Goal: Information Seeking & Learning: Learn about a topic

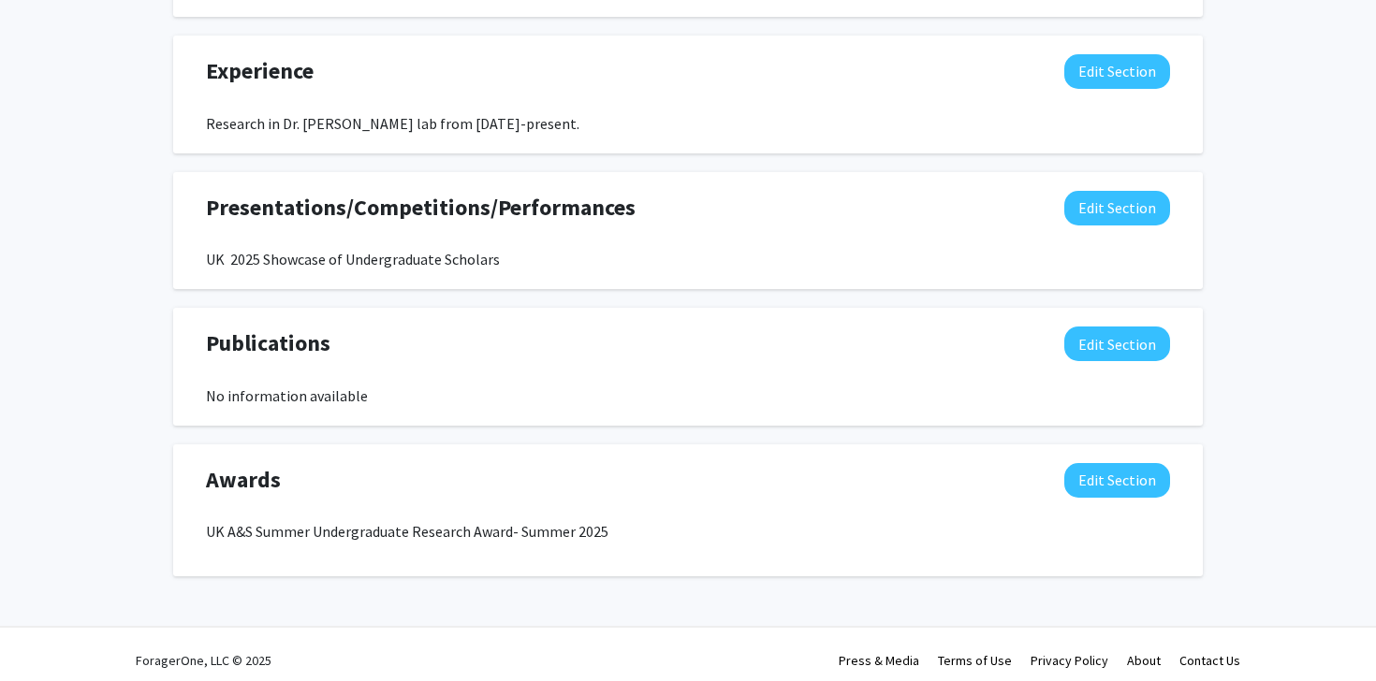
scroll to position [1347, 0]
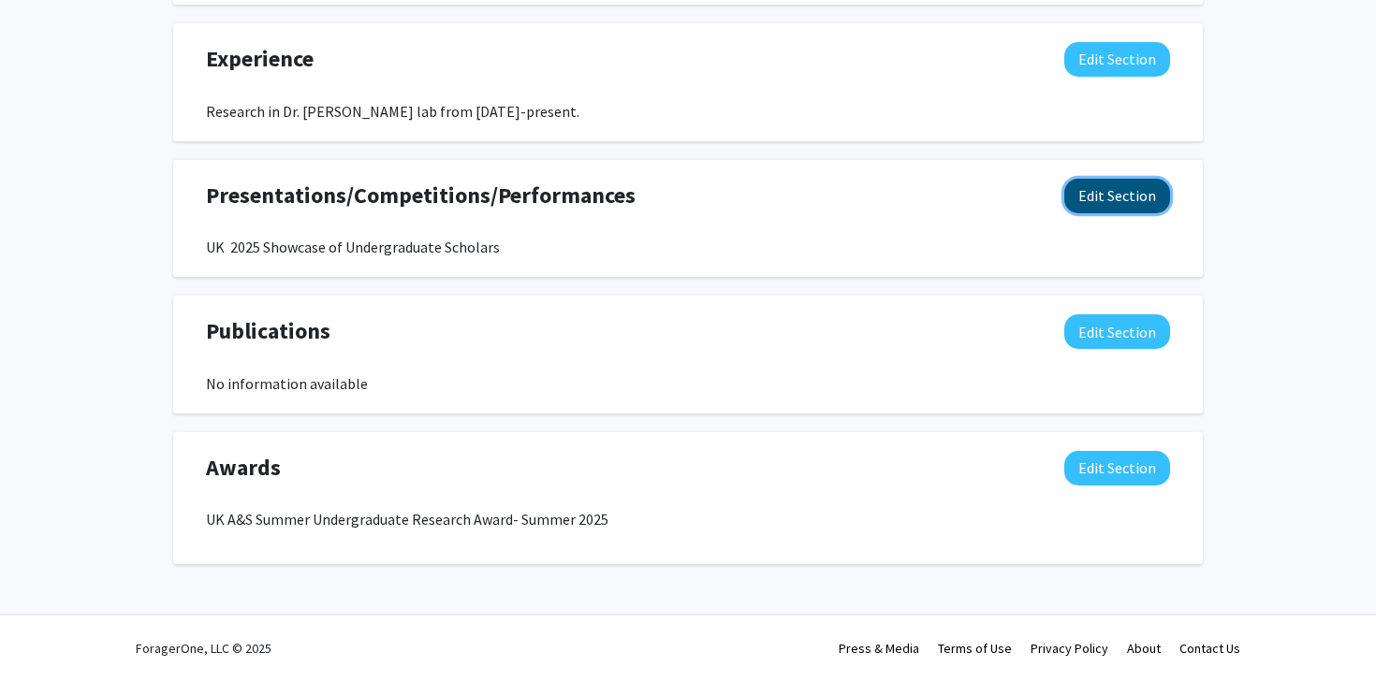
click at [1094, 196] on button "Edit Section" at bounding box center [1117, 196] width 106 height 35
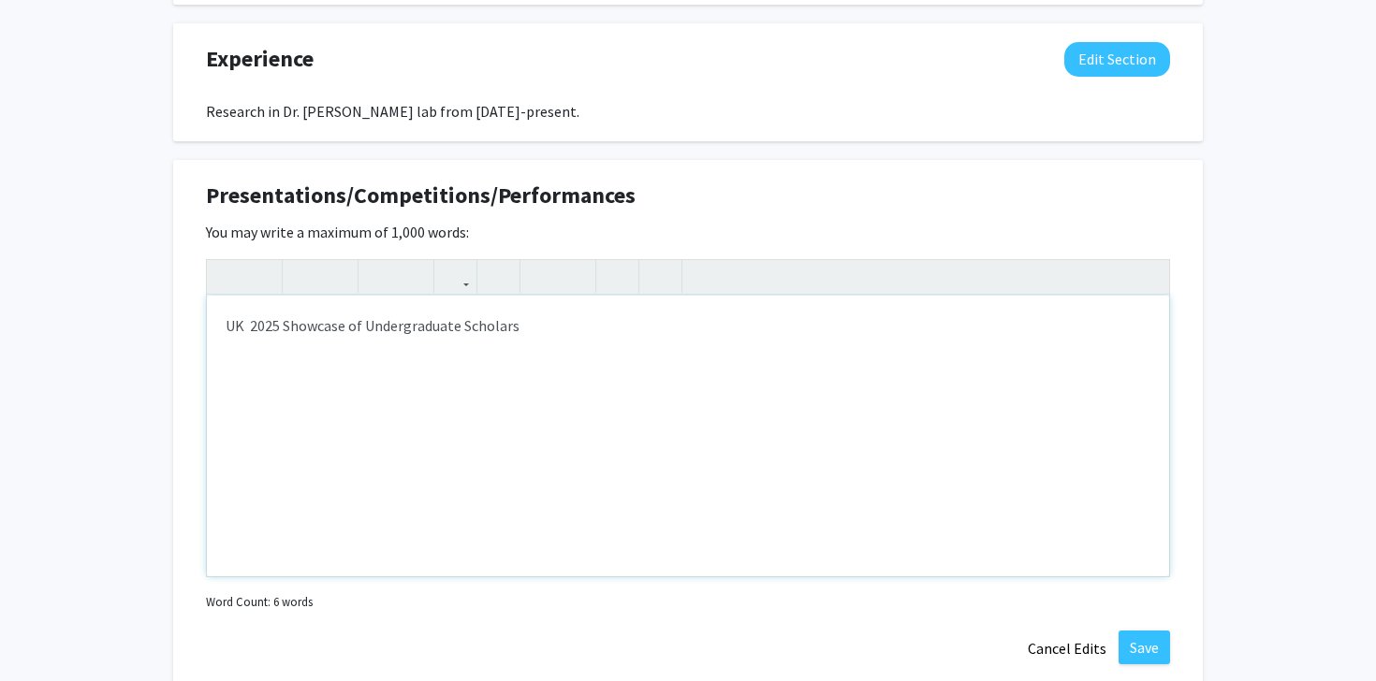
click at [408, 376] on div "UK 2025 Showcase of Undergraduate Scholars" at bounding box center [688, 436] width 962 height 281
click at [251, 329] on div "UK 2025 Showcase of Undergraduate Scholars" at bounding box center [688, 436] width 962 height 281
click at [309, 377] on div "UK 2025 Showcase of Undergraduate Scholars" at bounding box center [688, 436] width 962 height 281
click at [221, 326] on div "UK 2025 Showcase of Undergraduate Scholars" at bounding box center [688, 436] width 962 height 281
click at [229, 324] on div "UK 2025 Showcase of Undergraduate Scholars" at bounding box center [688, 436] width 962 height 281
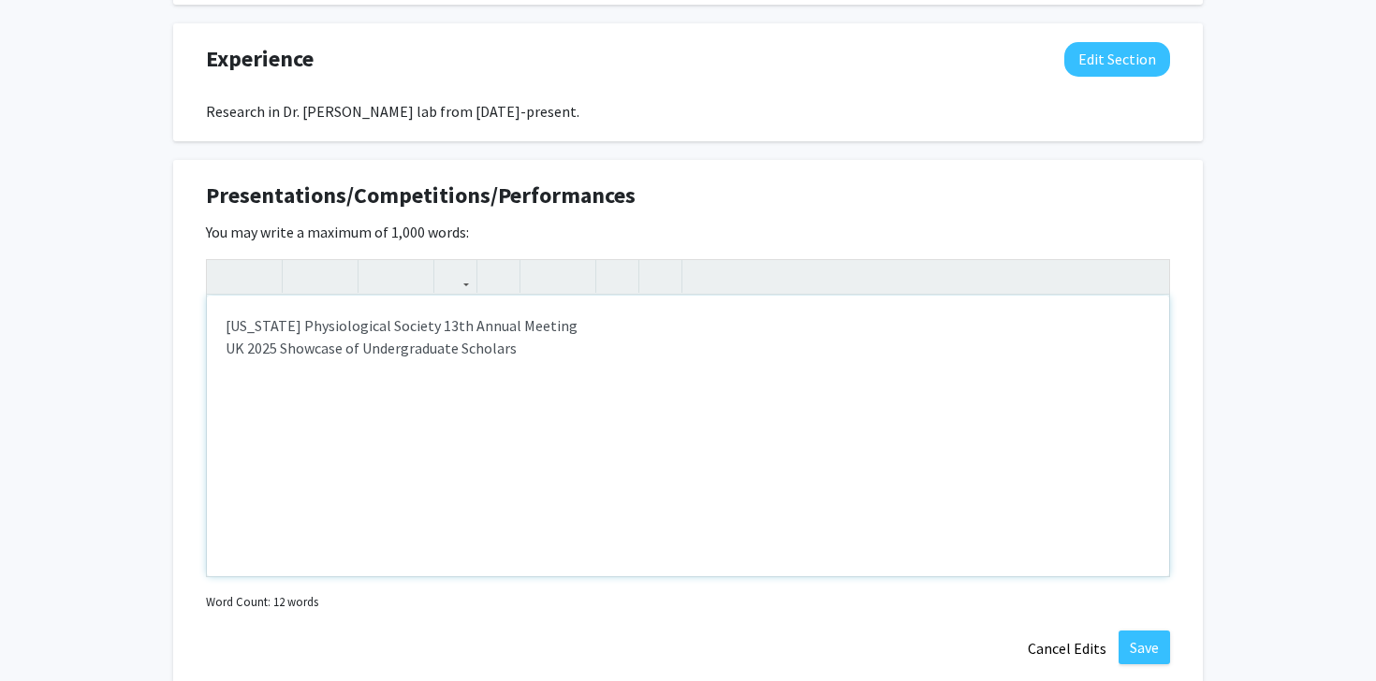
type textarea "Kentucky Physiological Society 13th Annual Meeting<br><p>UK 2025 Showcase of Un…"
click at [1182, 304] on div "Presentations/Competitions/Performances Edit Section You may write a maximum of…" at bounding box center [687, 423] width 1029 height 526
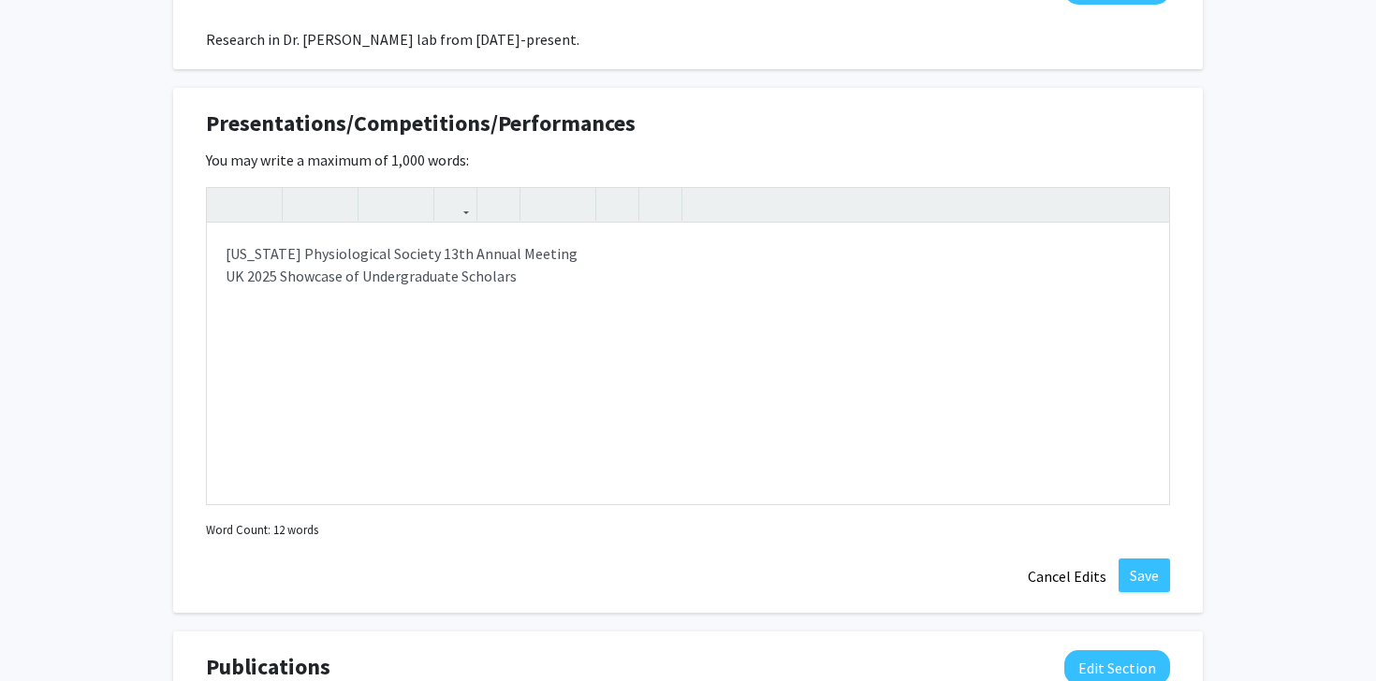
scroll to position [1420, 0]
click at [1150, 574] on button "Save" at bounding box center [1143, 575] width 51 height 34
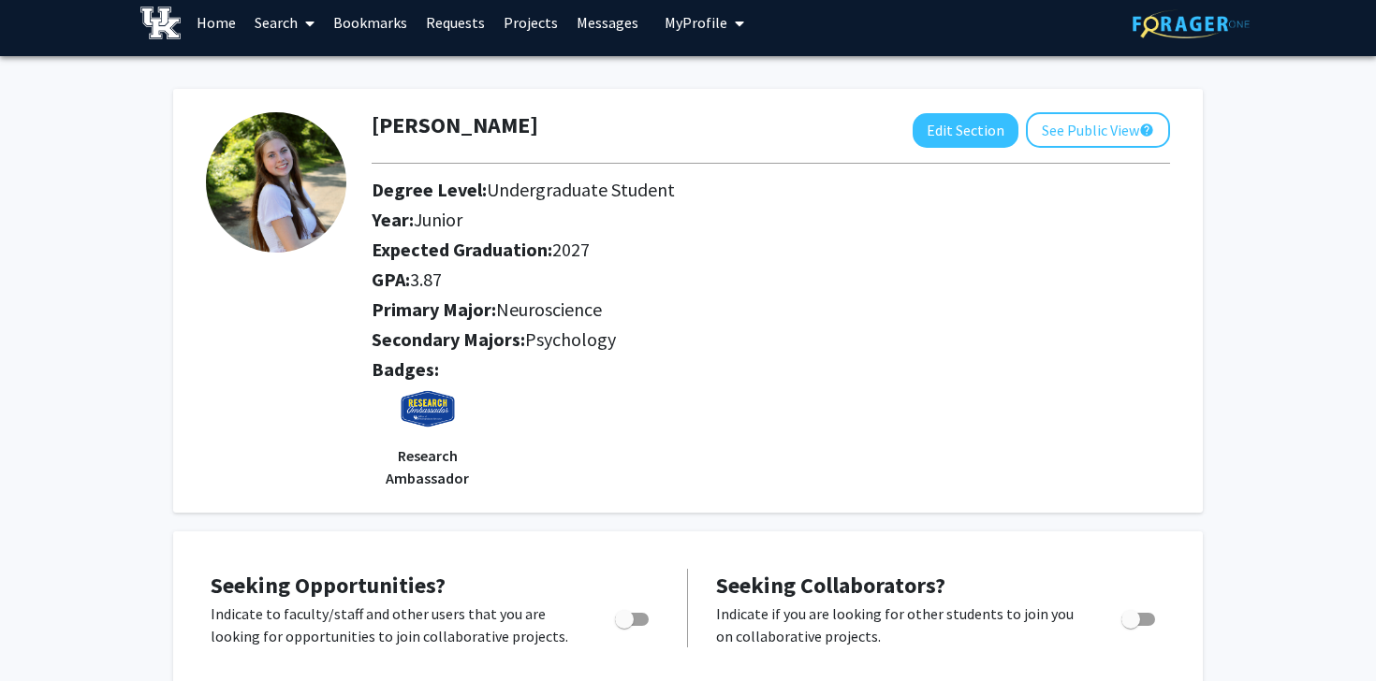
scroll to position [0, 0]
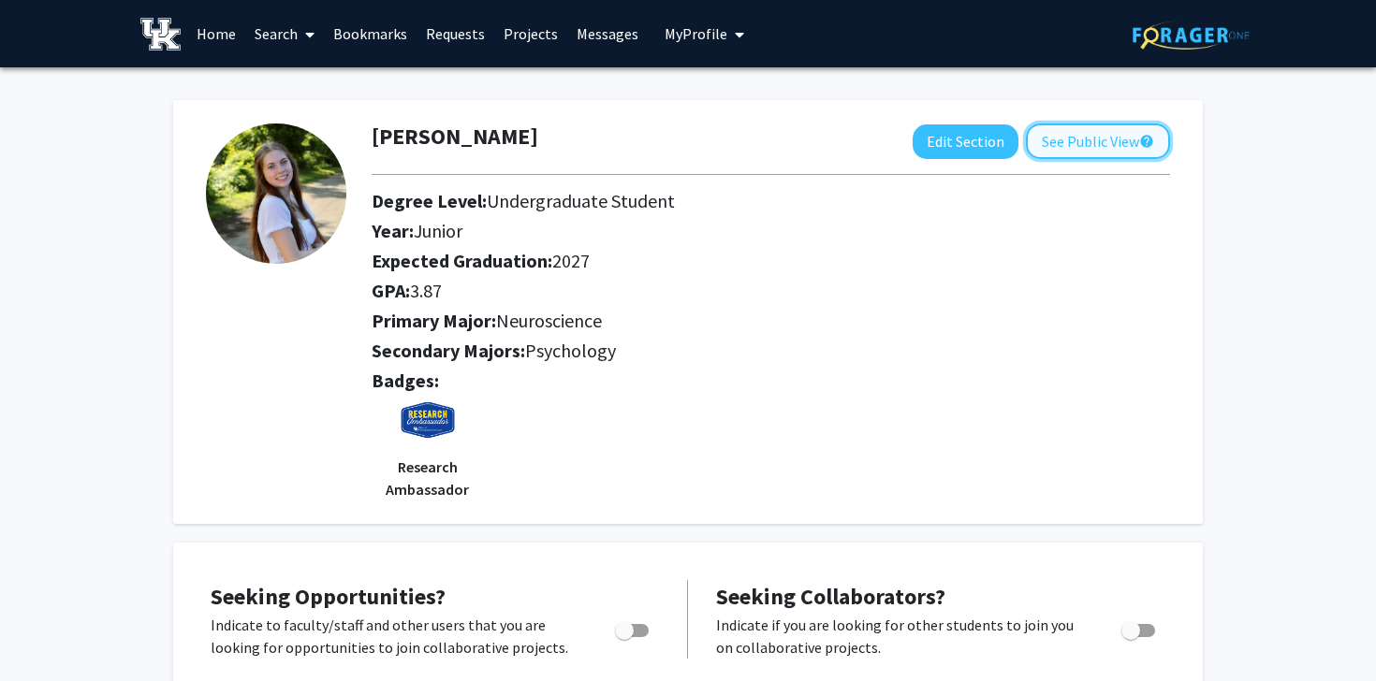
click at [1050, 144] on button "See Public View help" at bounding box center [1098, 142] width 144 height 36
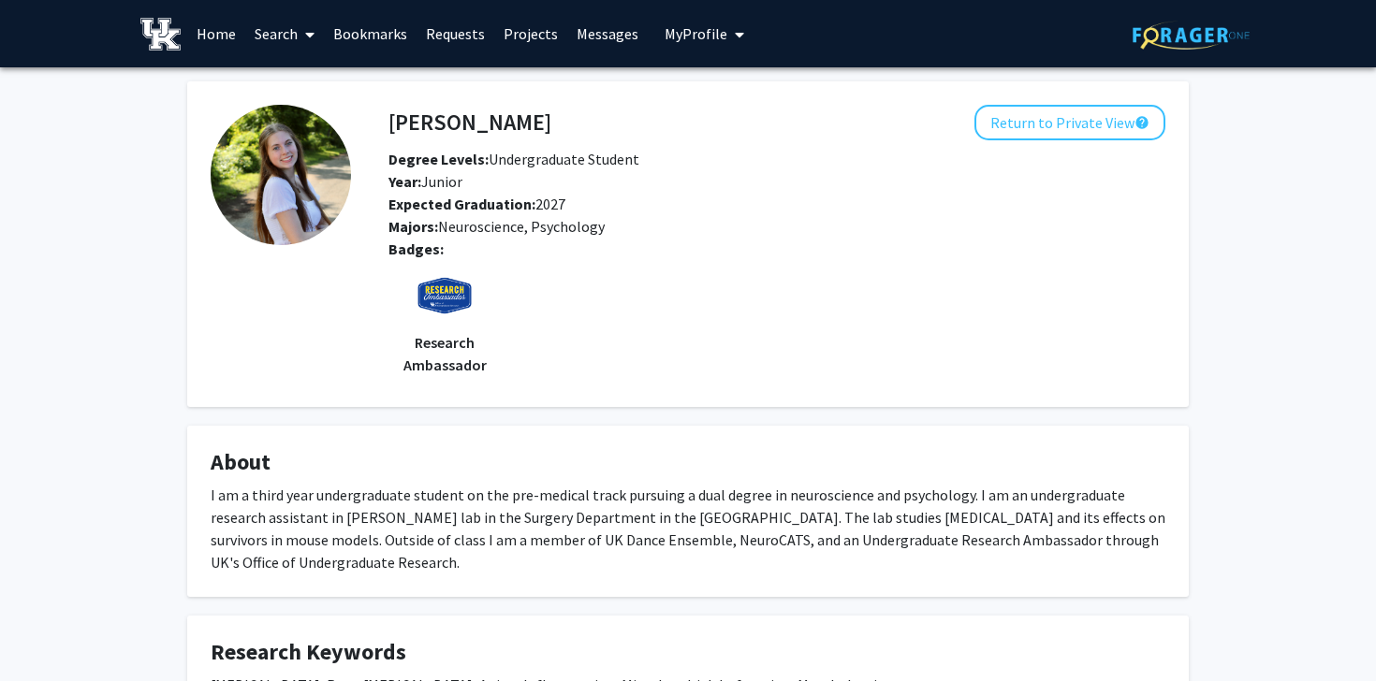
click at [110, 218] on div "Addison Witucki Return to Private View help Degree Levels: Undergraduate Studen…" at bounding box center [688, 644] width 1376 height 1155
click at [211, 27] on link "Home" at bounding box center [216, 34] width 58 height 66
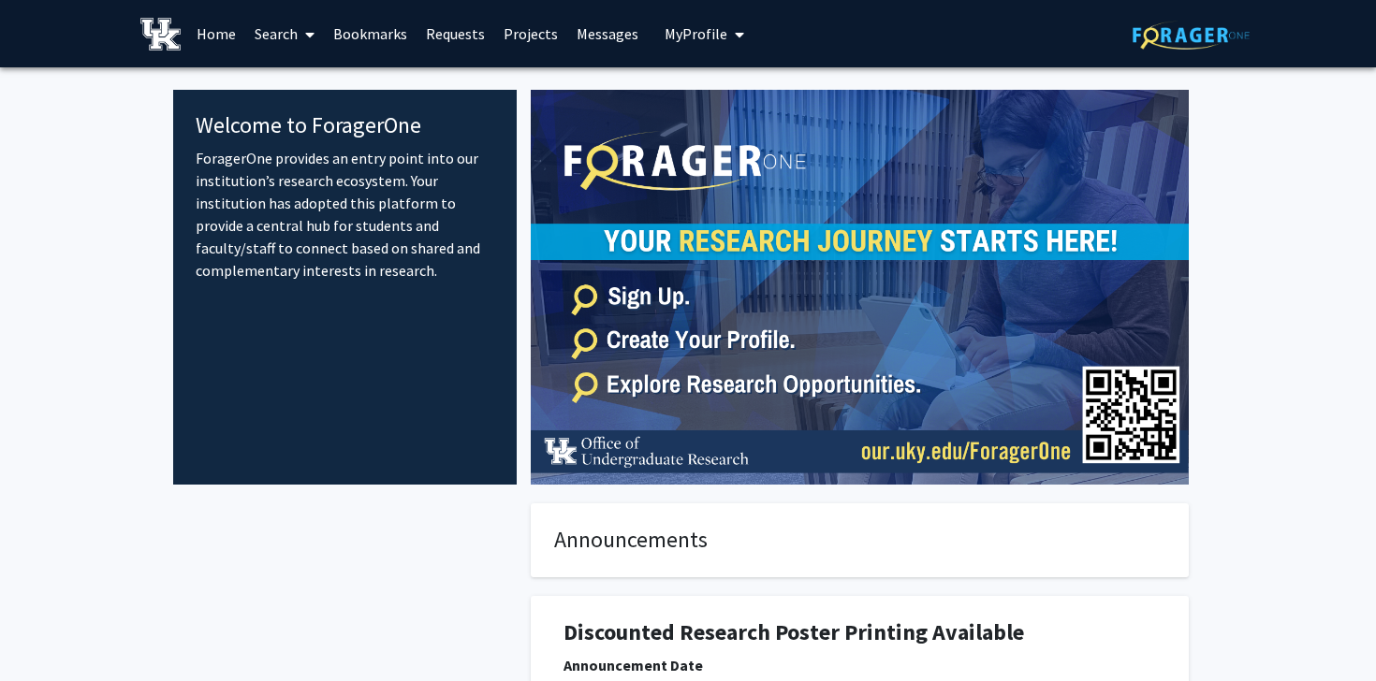
click at [284, 30] on link "Search" at bounding box center [284, 34] width 79 height 66
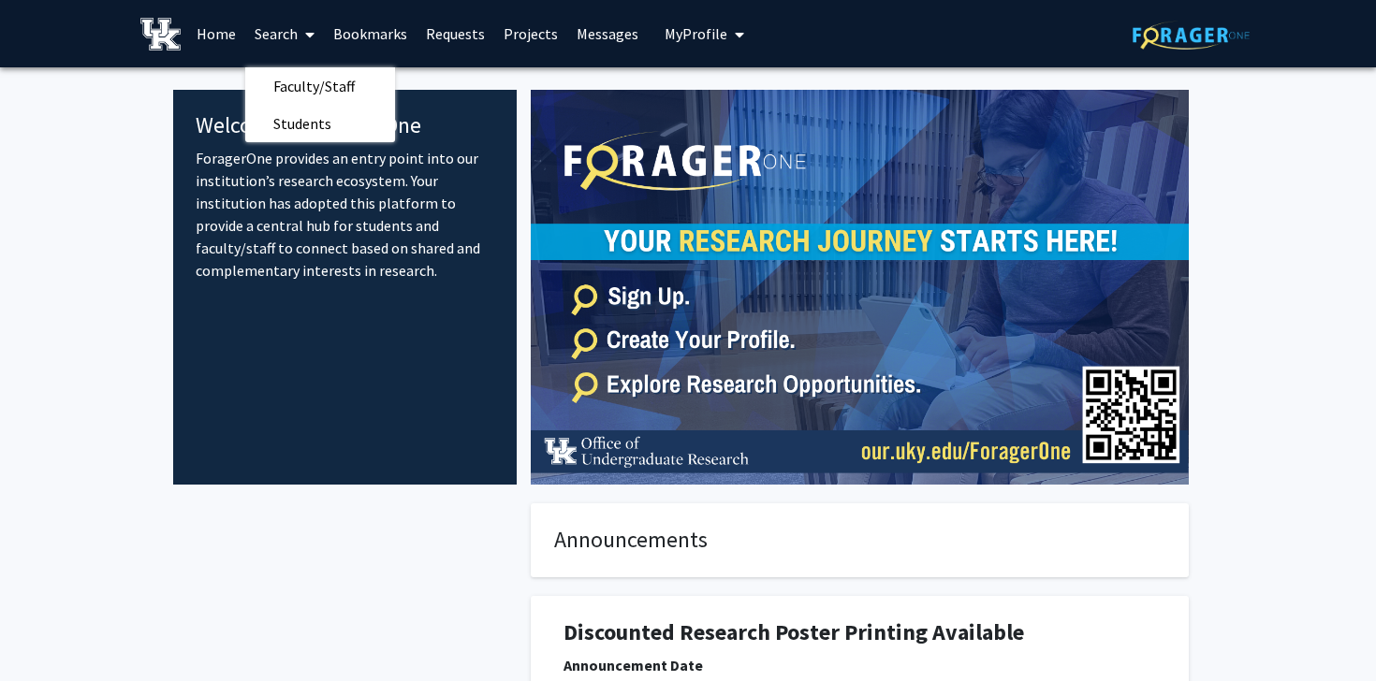
click at [288, 36] on link "Search" at bounding box center [284, 34] width 79 height 66
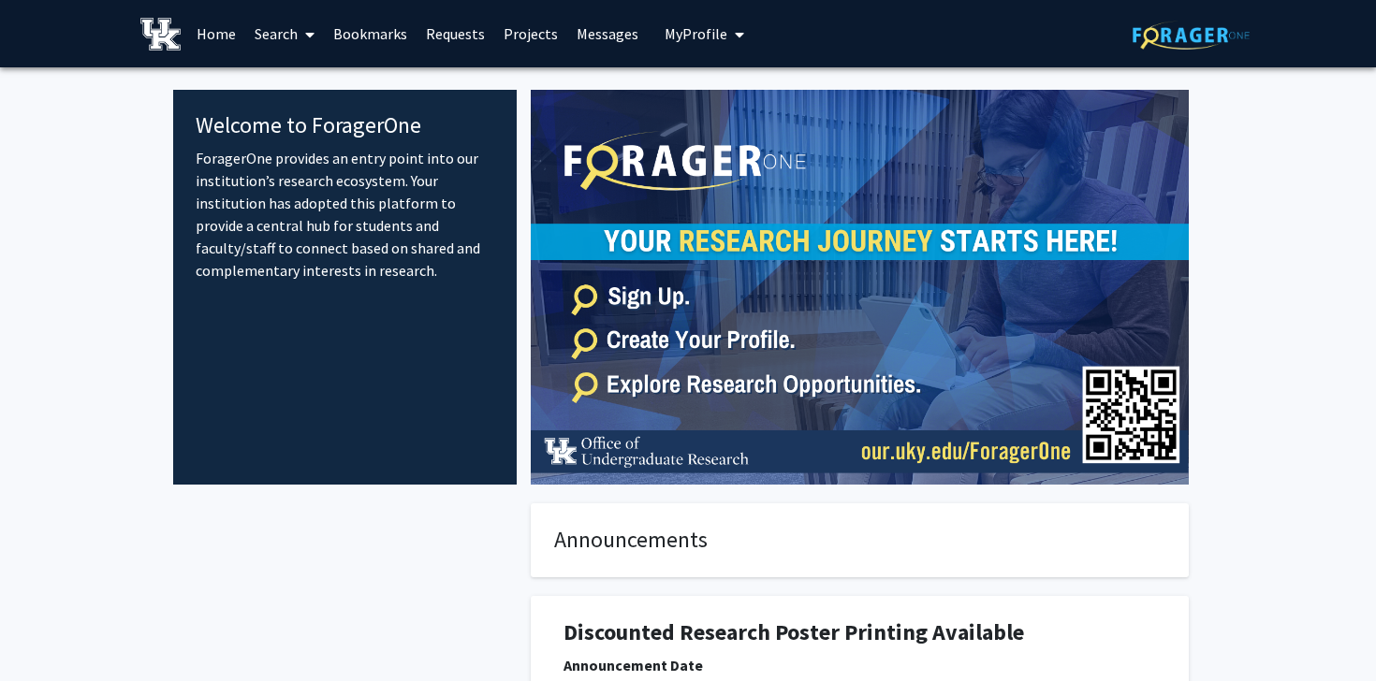
click at [302, 30] on span at bounding box center [306, 35] width 17 height 66
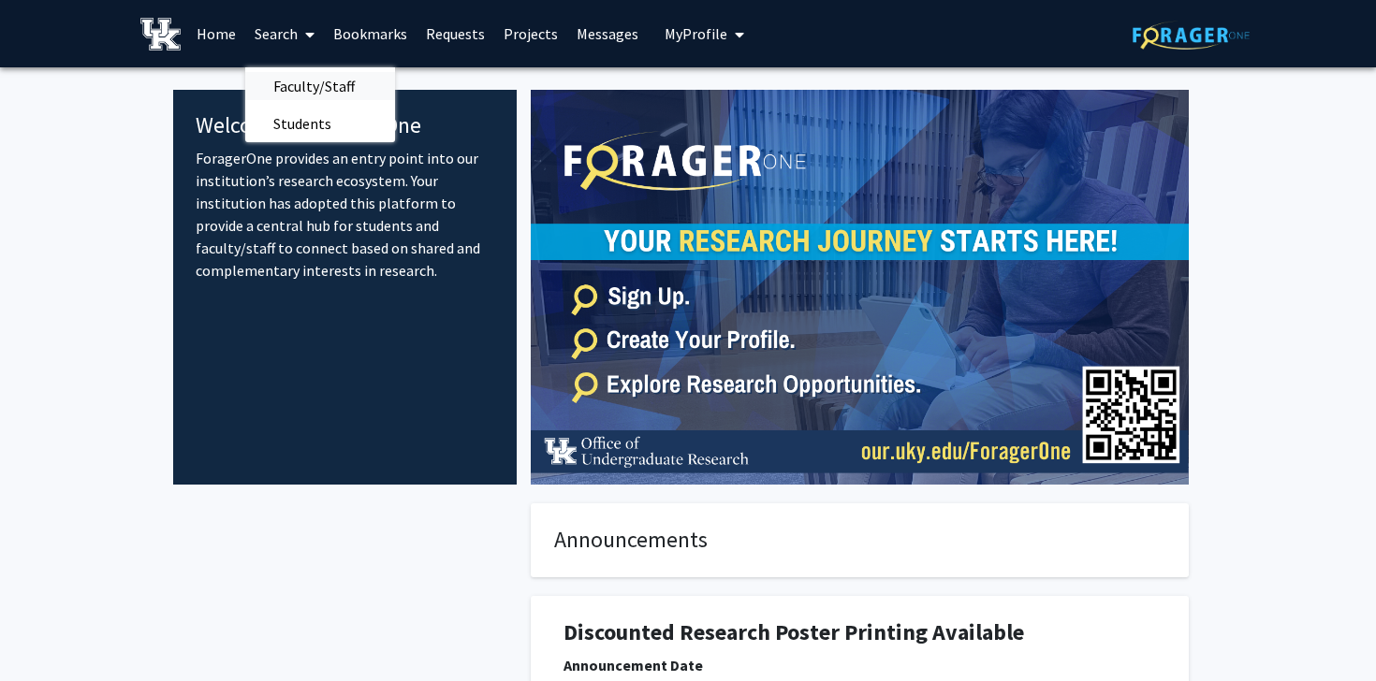
click at [336, 95] on span "Faculty/Staff" at bounding box center [314, 85] width 138 height 37
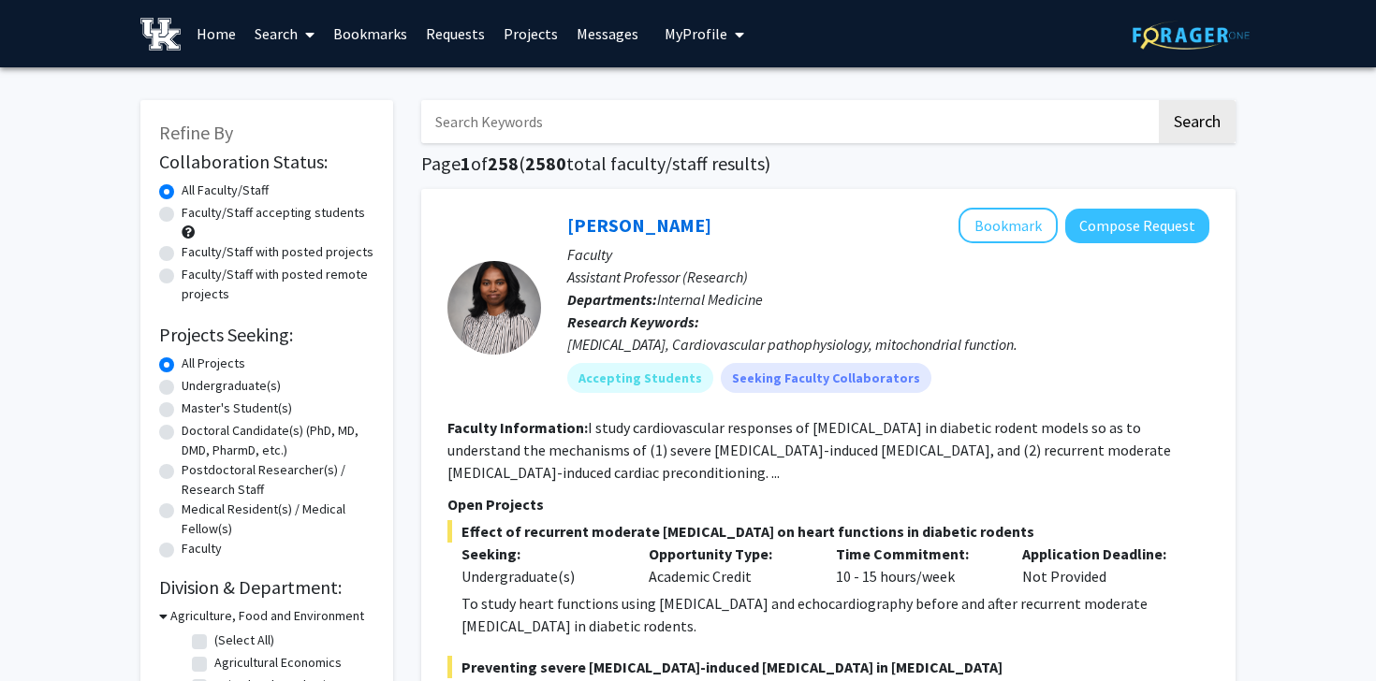
click at [494, 119] on input "Search Keywords" at bounding box center [788, 121] width 735 height 43
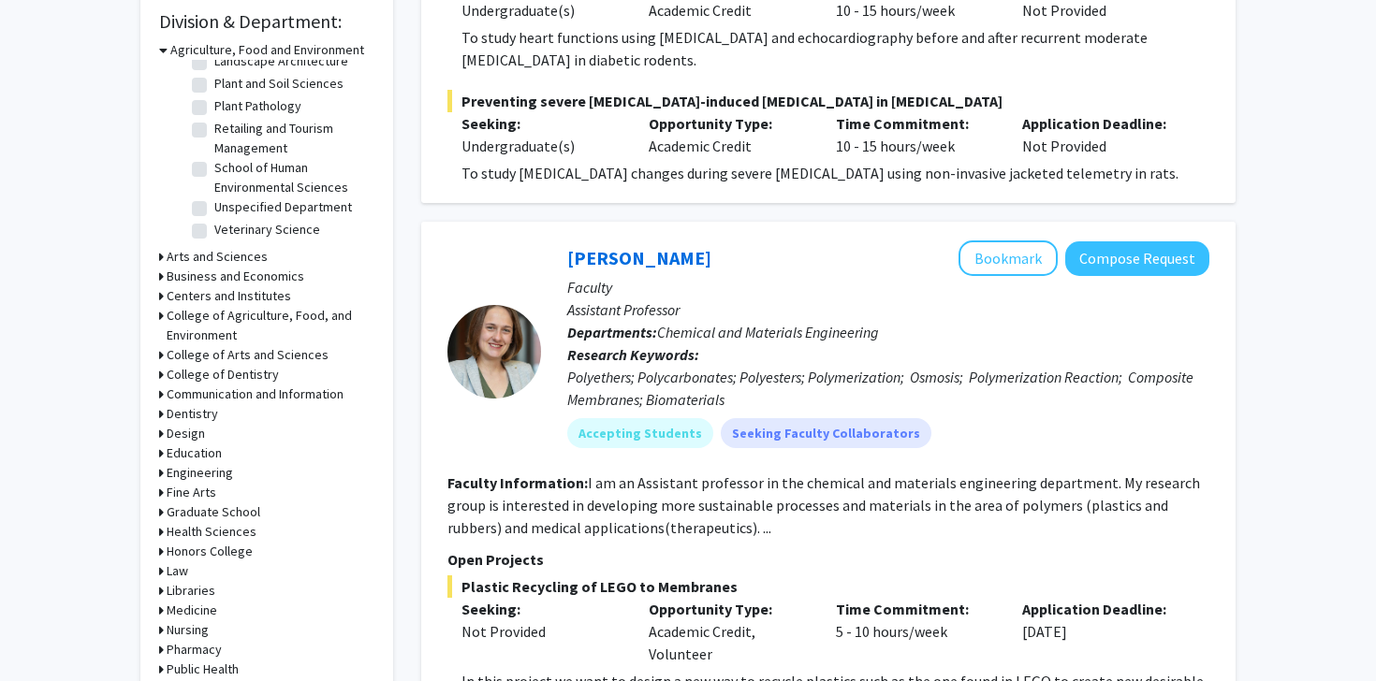
scroll to position [580, 0]
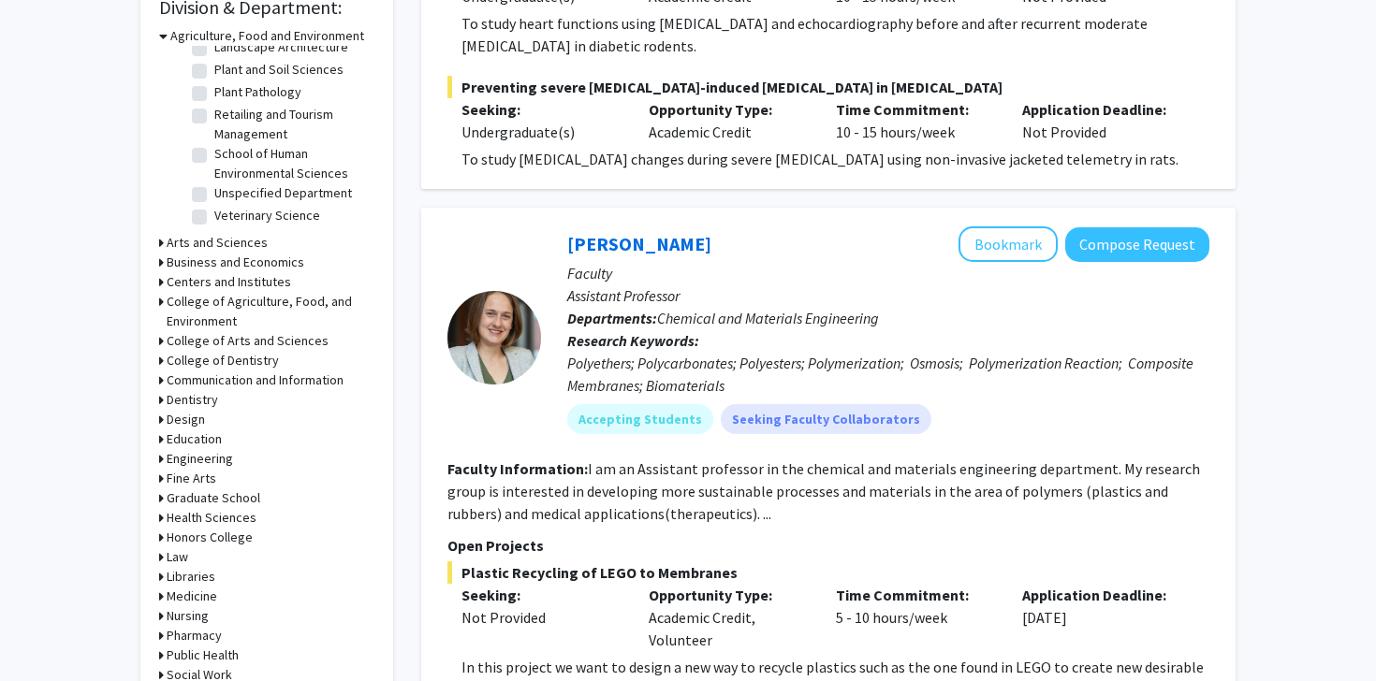
click at [187, 456] on h3 "Engineering" at bounding box center [200, 459] width 66 height 20
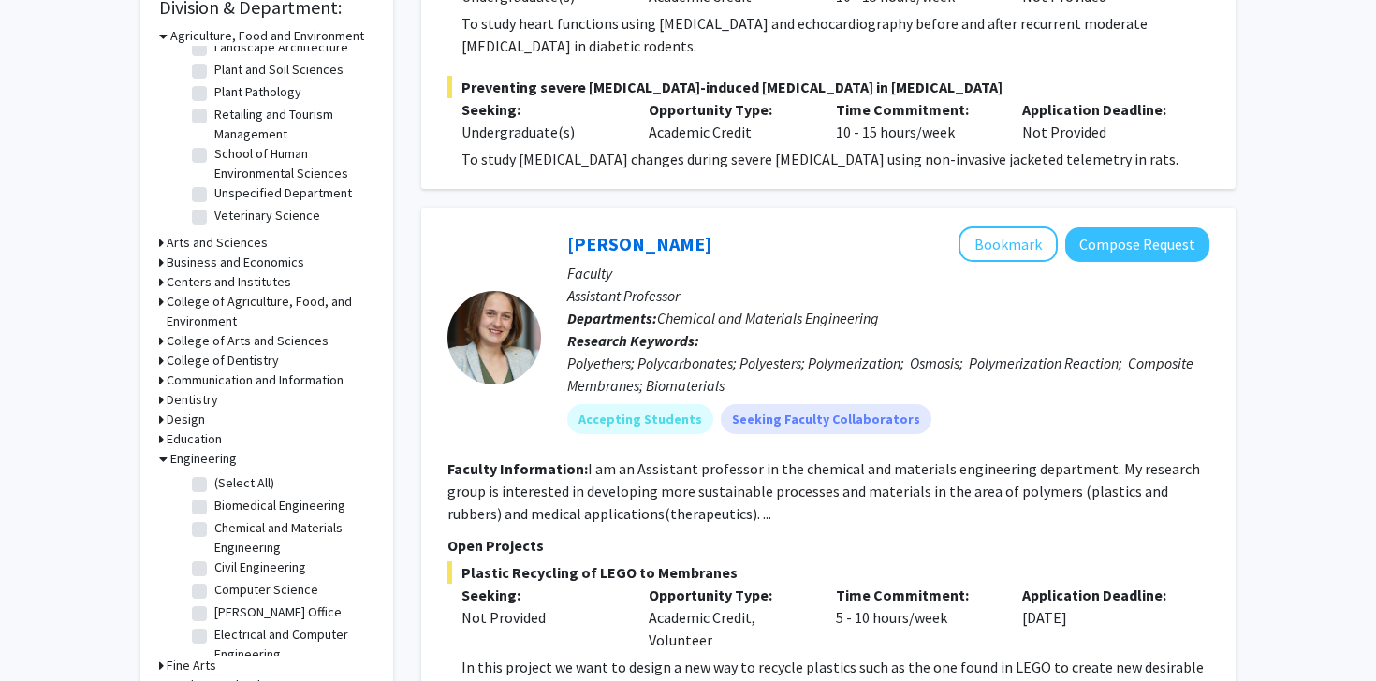
click at [214, 565] on label "Civil Engineering" at bounding box center [260, 568] width 92 height 20
click at [214, 565] on input "Civil Engineering" at bounding box center [220, 564] width 12 height 12
checkbox input "true"
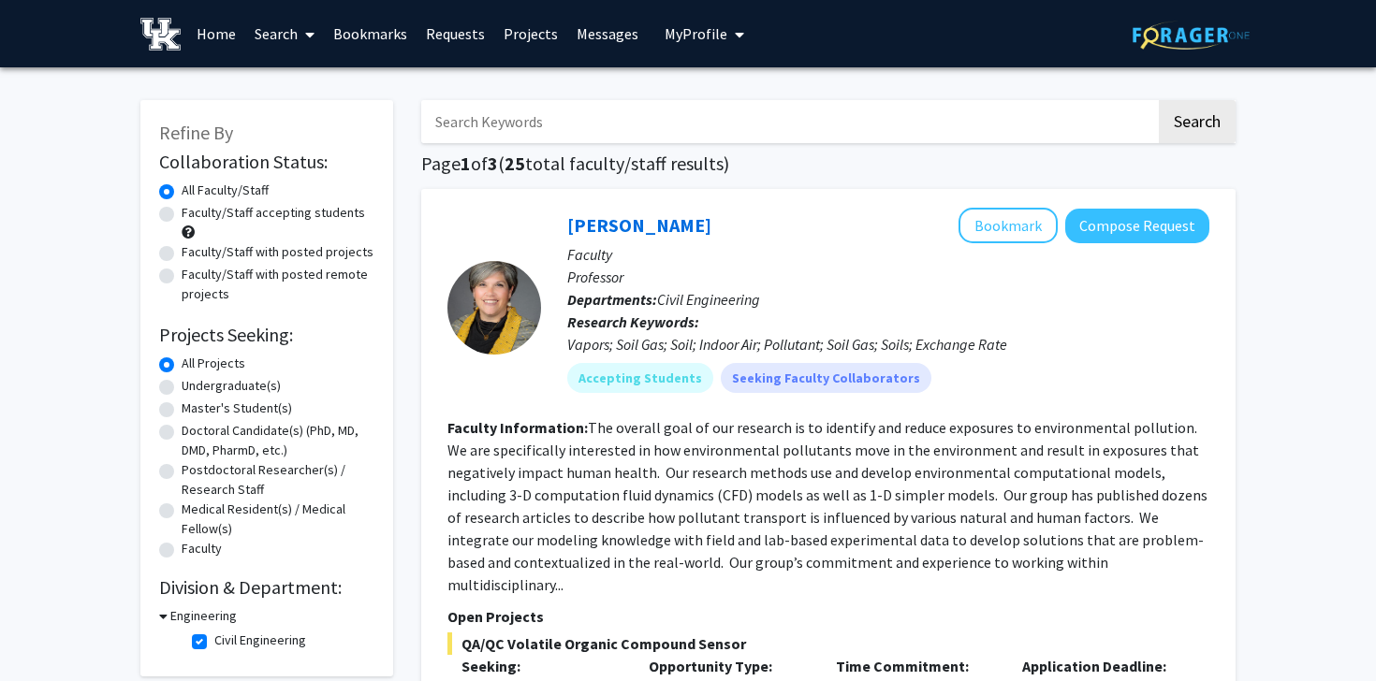
click at [616, 126] on input "Search Keywords" at bounding box center [788, 121] width 735 height 43
click at [451, 125] on input "infastructure" at bounding box center [788, 121] width 735 height 43
type input "infrastructure"
click at [1158, 100] on button "Search" at bounding box center [1196, 121] width 77 height 43
checkbox input "false"
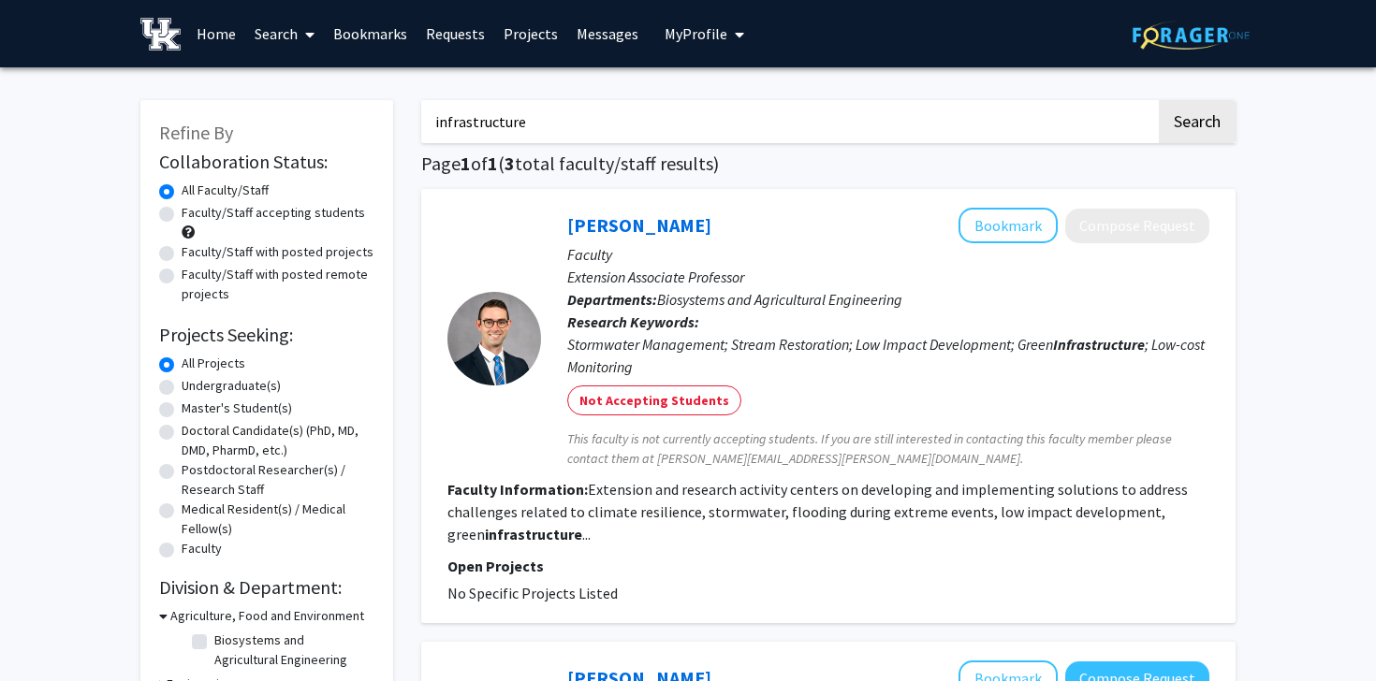
click at [546, 109] on input "infrastructure" at bounding box center [788, 121] width 735 height 43
click at [1180, 119] on button "Search" at bounding box center [1196, 121] width 77 height 43
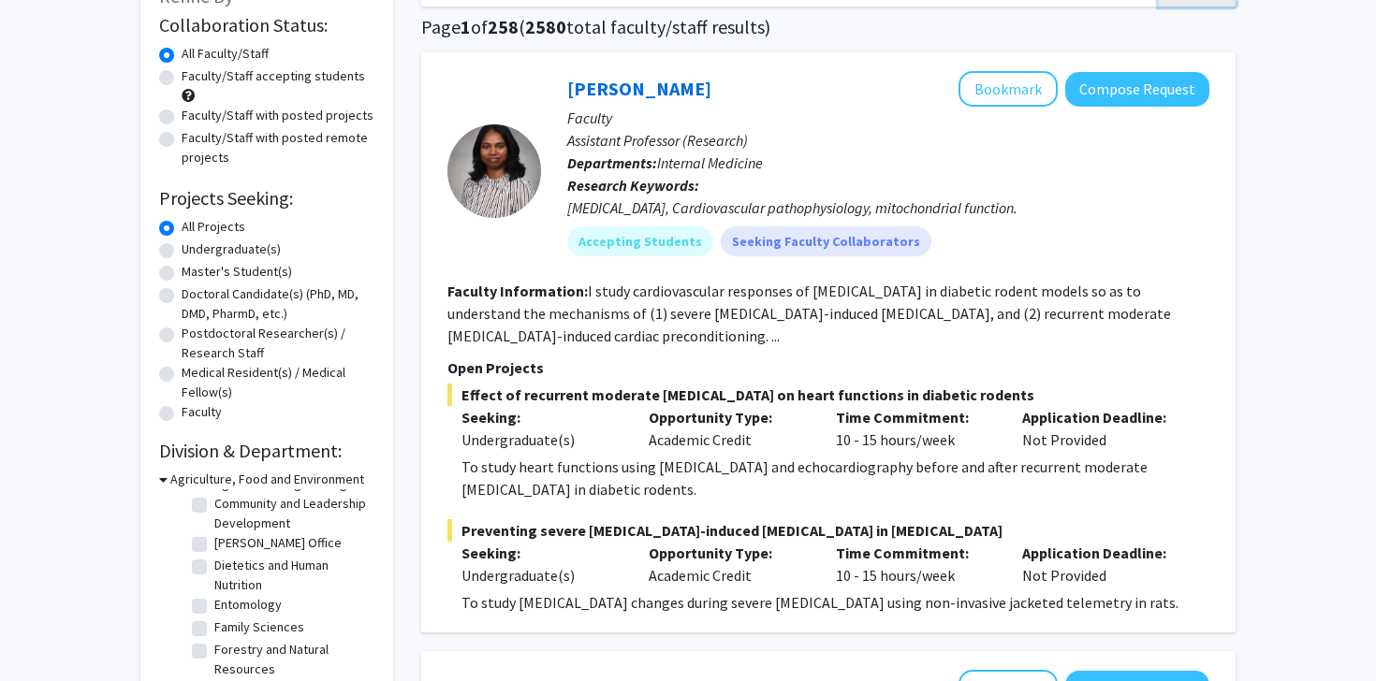
scroll to position [102, 0]
click at [182, 255] on label "Undergraduate(s)" at bounding box center [231, 250] width 99 height 20
click at [182, 252] on input "Undergraduate(s)" at bounding box center [188, 246] width 12 height 12
radio input "true"
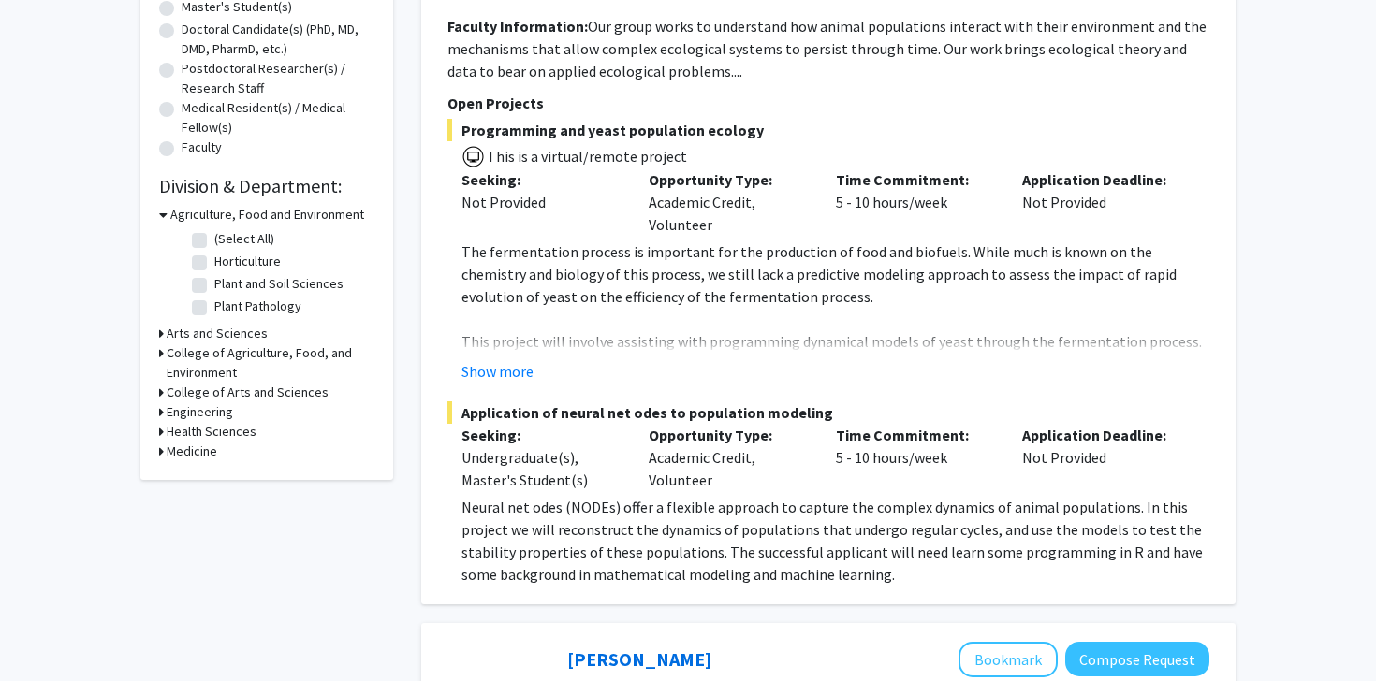
scroll to position [488, 0]
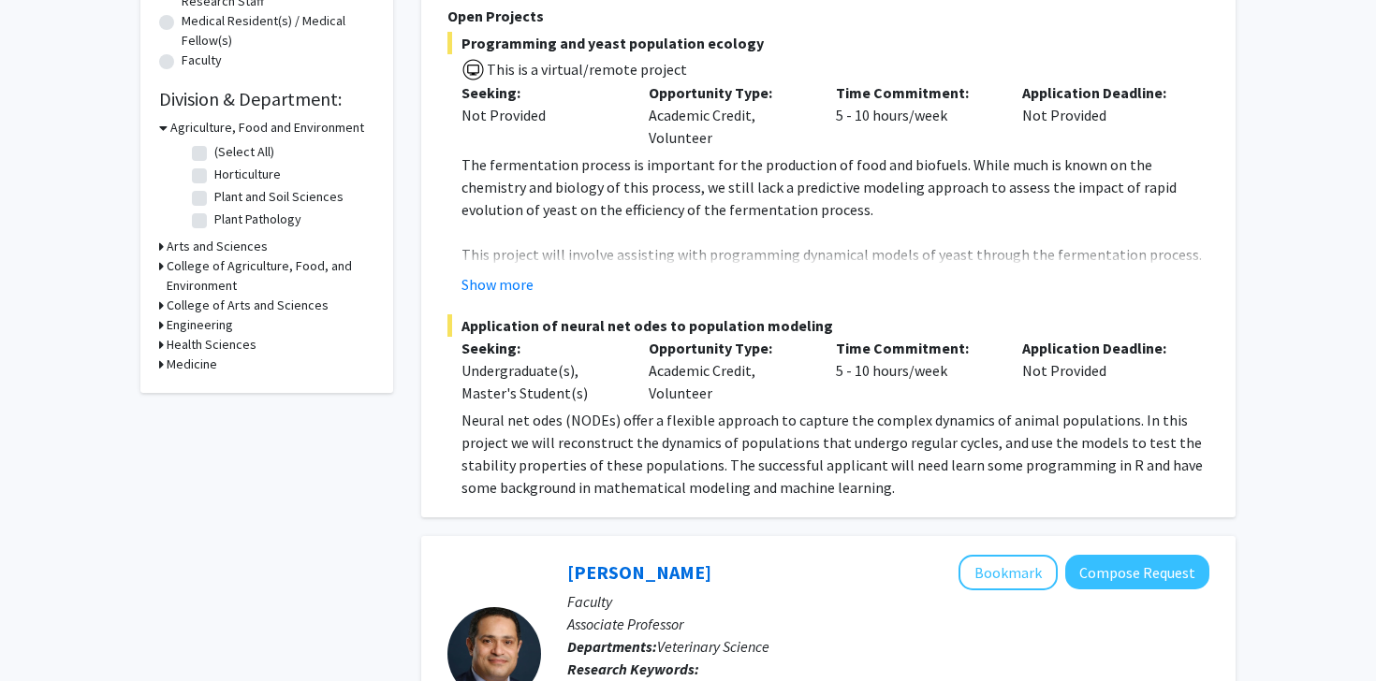
click at [183, 323] on h3 "Engineering" at bounding box center [200, 325] width 66 height 20
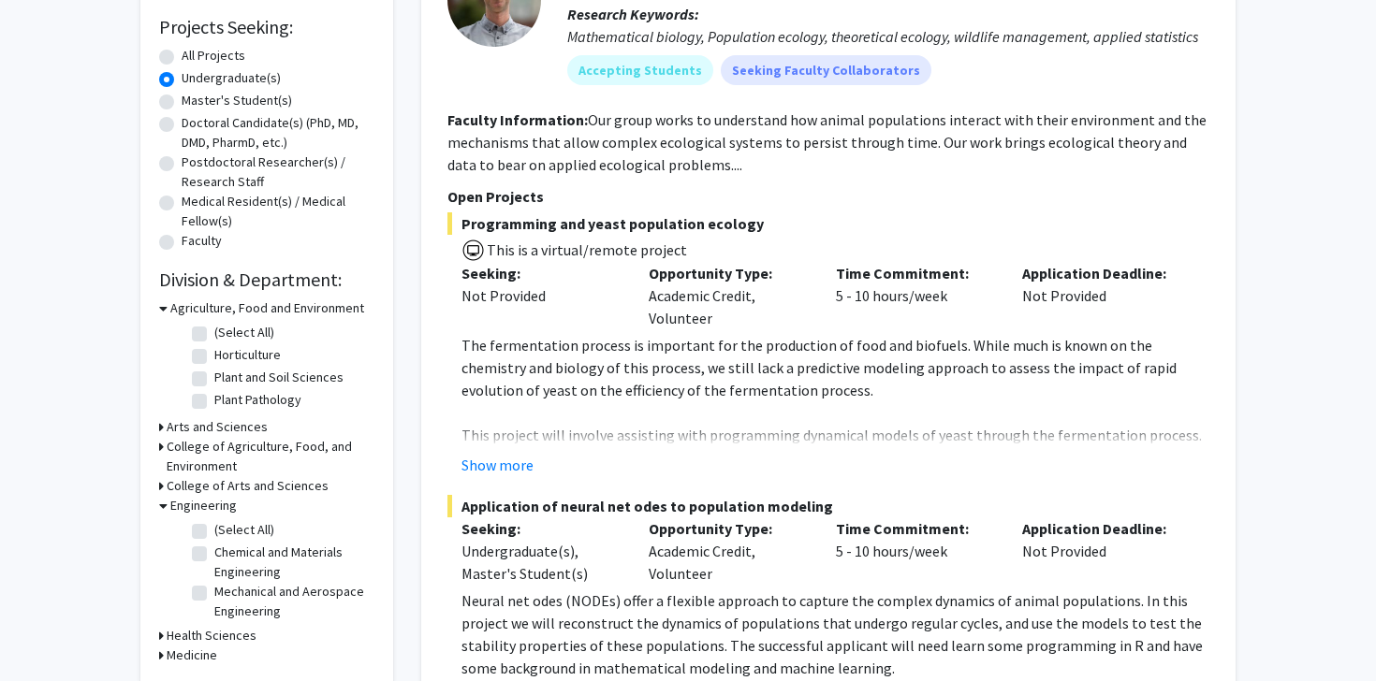
scroll to position [305, 0]
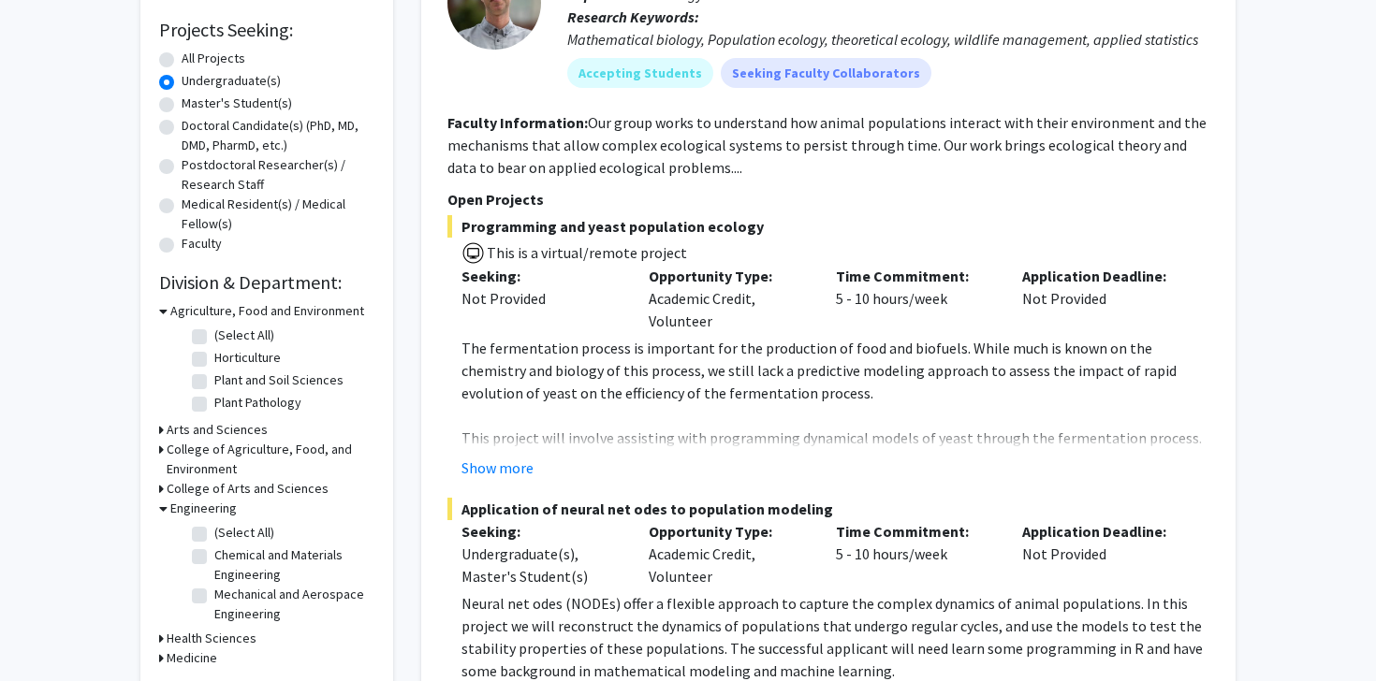
click at [182, 61] on label "All Projects" at bounding box center [214, 59] width 64 height 20
click at [182, 61] on input "All Projects" at bounding box center [188, 55] width 12 height 12
radio input "true"
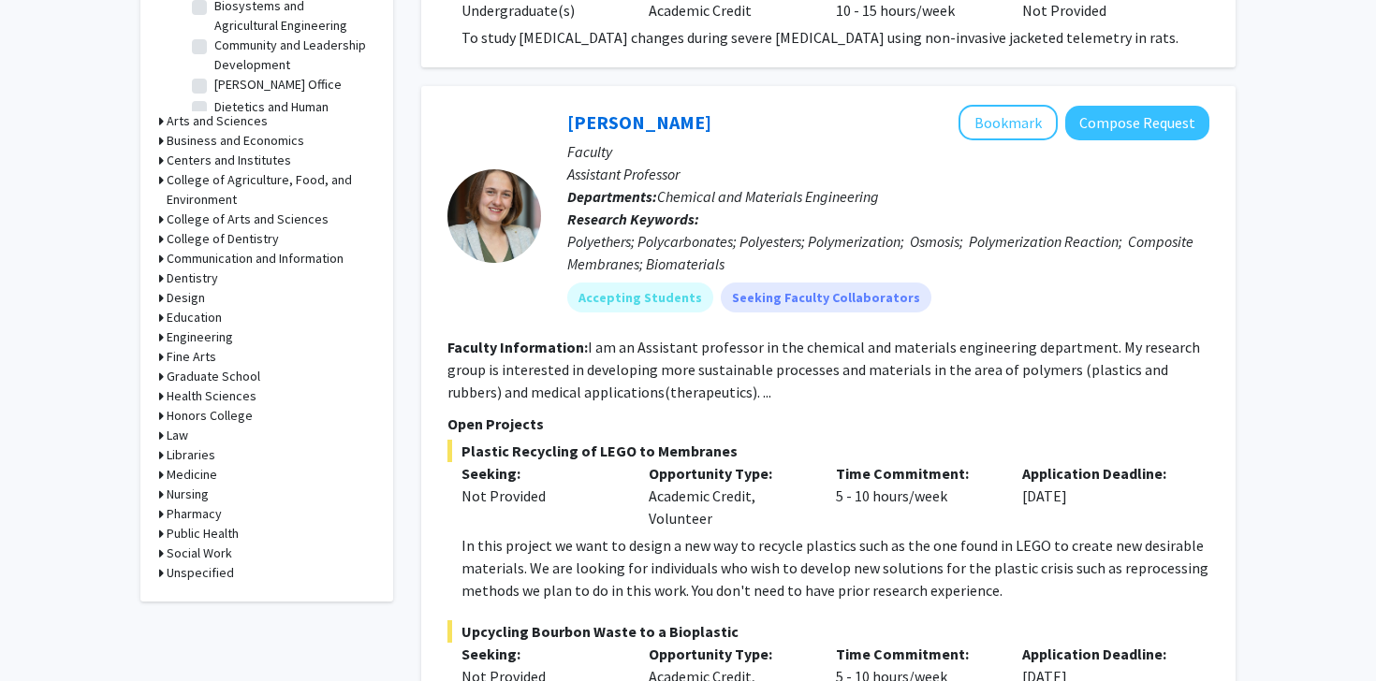
scroll to position [704, 0]
click at [187, 333] on h3 "Engineering" at bounding box center [200, 336] width 66 height 20
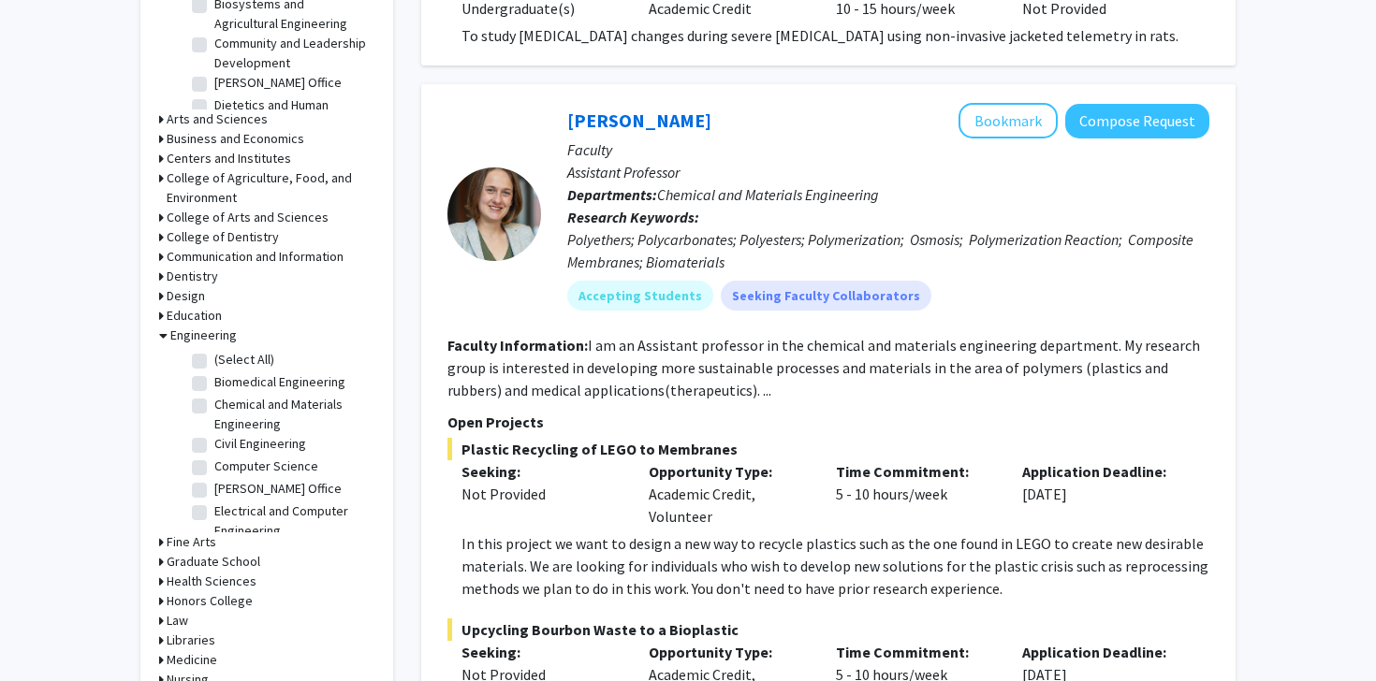
click at [214, 444] on label "Civil Engineering" at bounding box center [260, 444] width 92 height 20
click at [214, 444] on input "Civil Engineering" at bounding box center [220, 440] width 12 height 12
checkbox input "true"
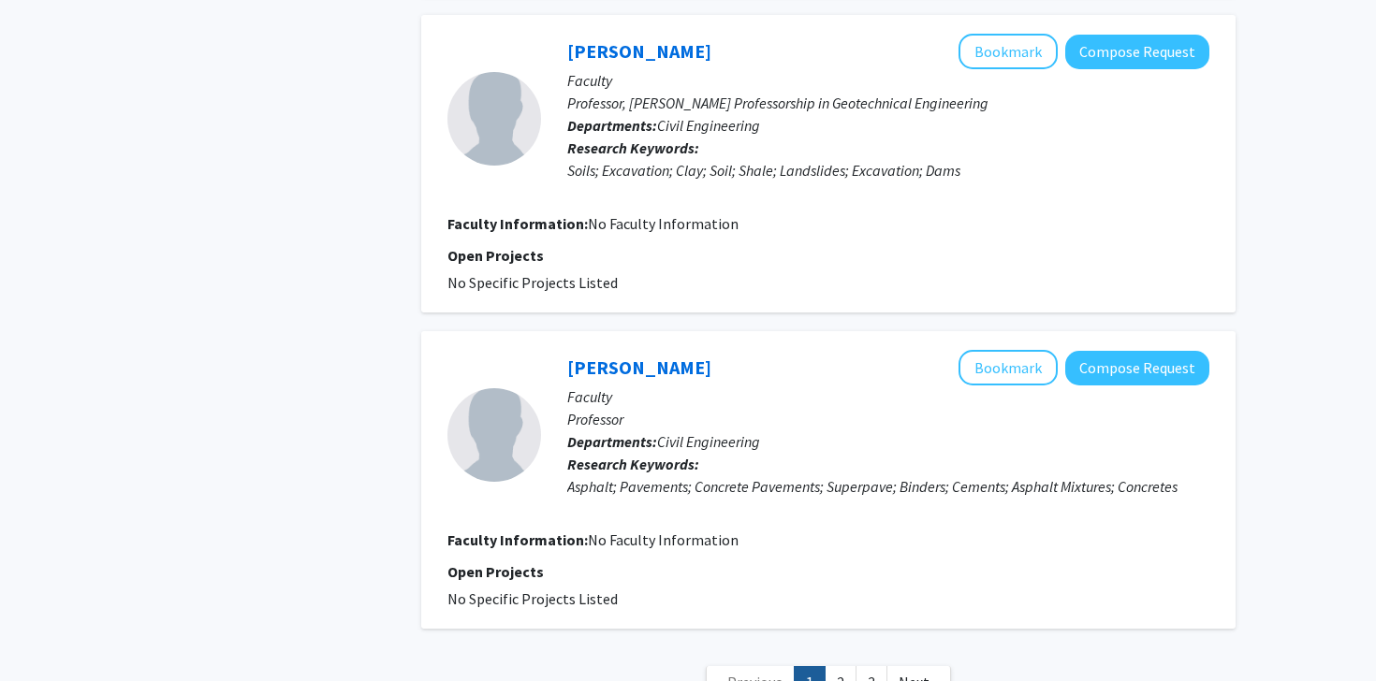
scroll to position [3748, 0]
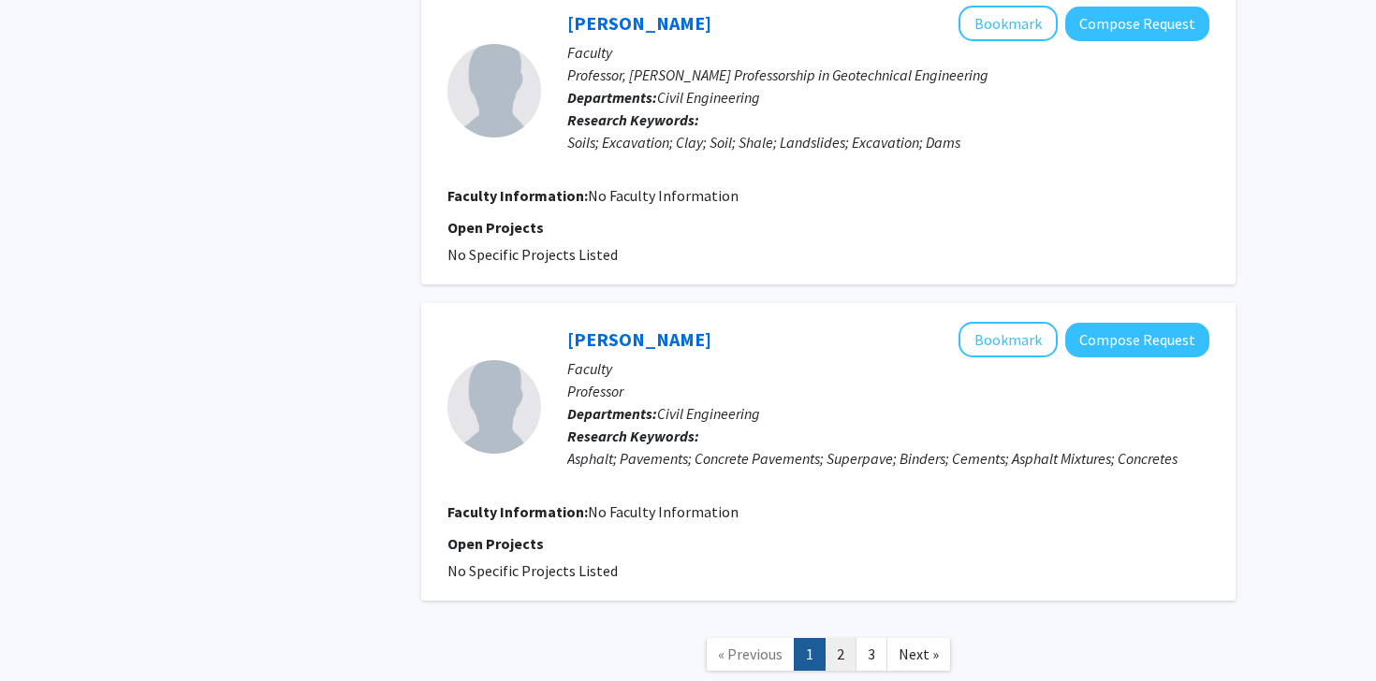
click at [838, 638] on link "2" at bounding box center [840, 654] width 32 height 33
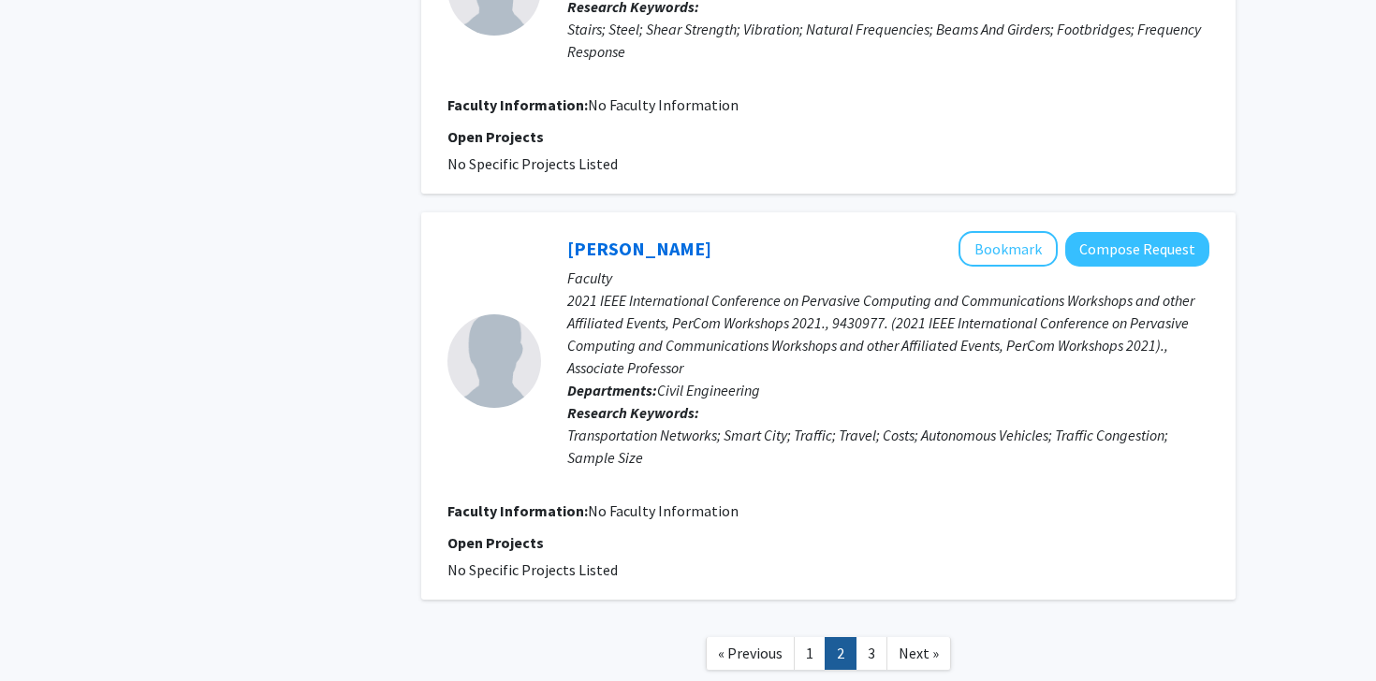
scroll to position [2986, 0]
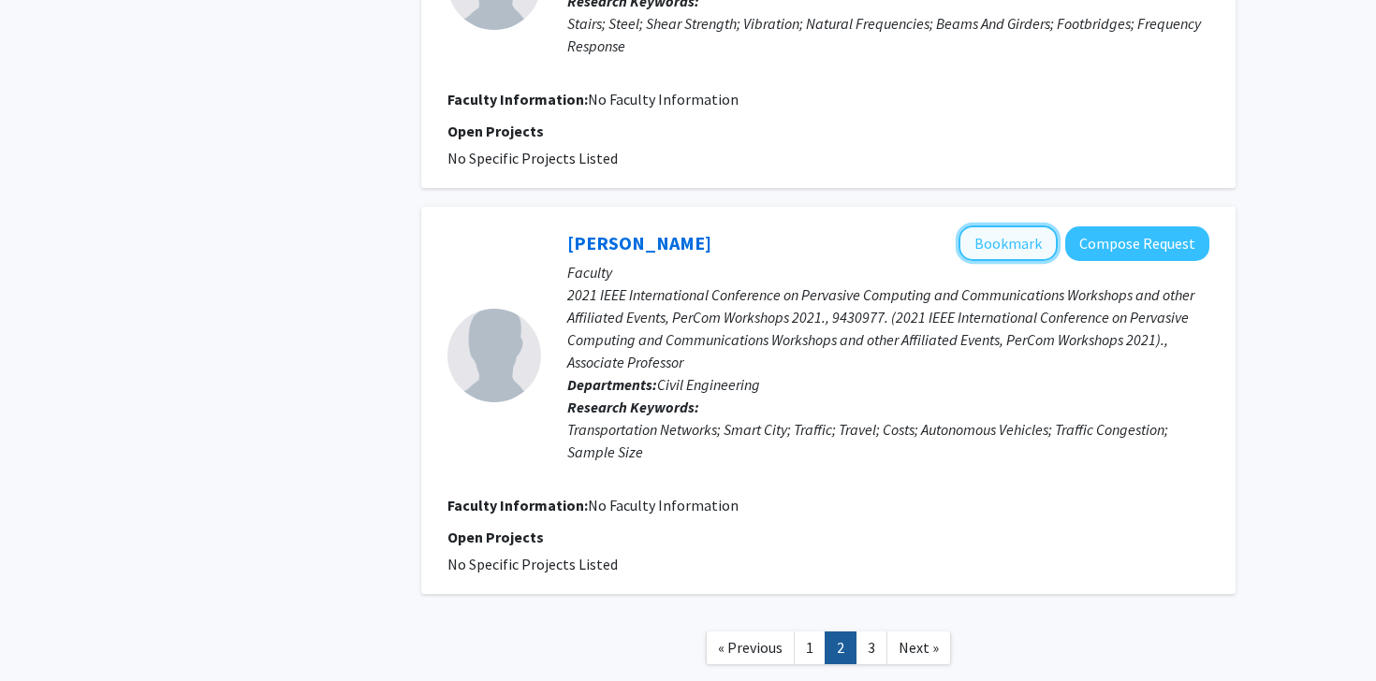
click at [1002, 226] on button "Bookmark" at bounding box center [1007, 244] width 99 height 36
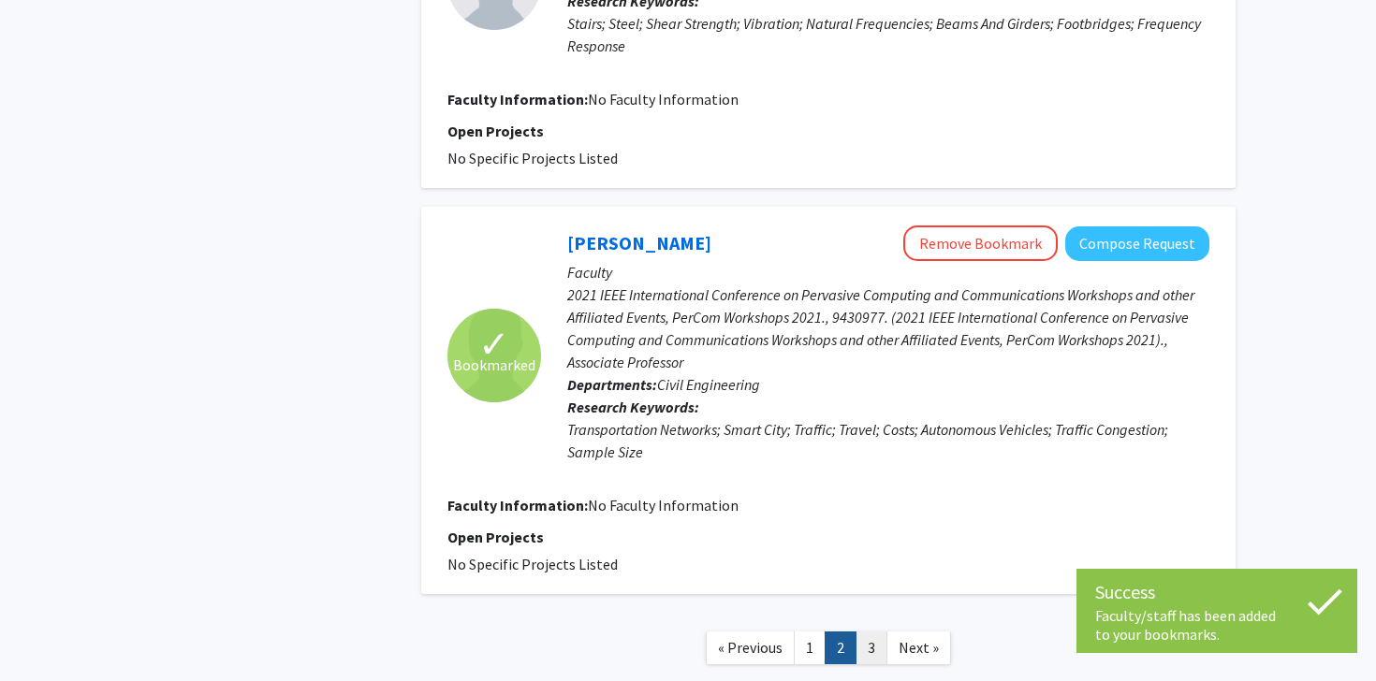
click at [868, 632] on link "3" at bounding box center [871, 648] width 32 height 33
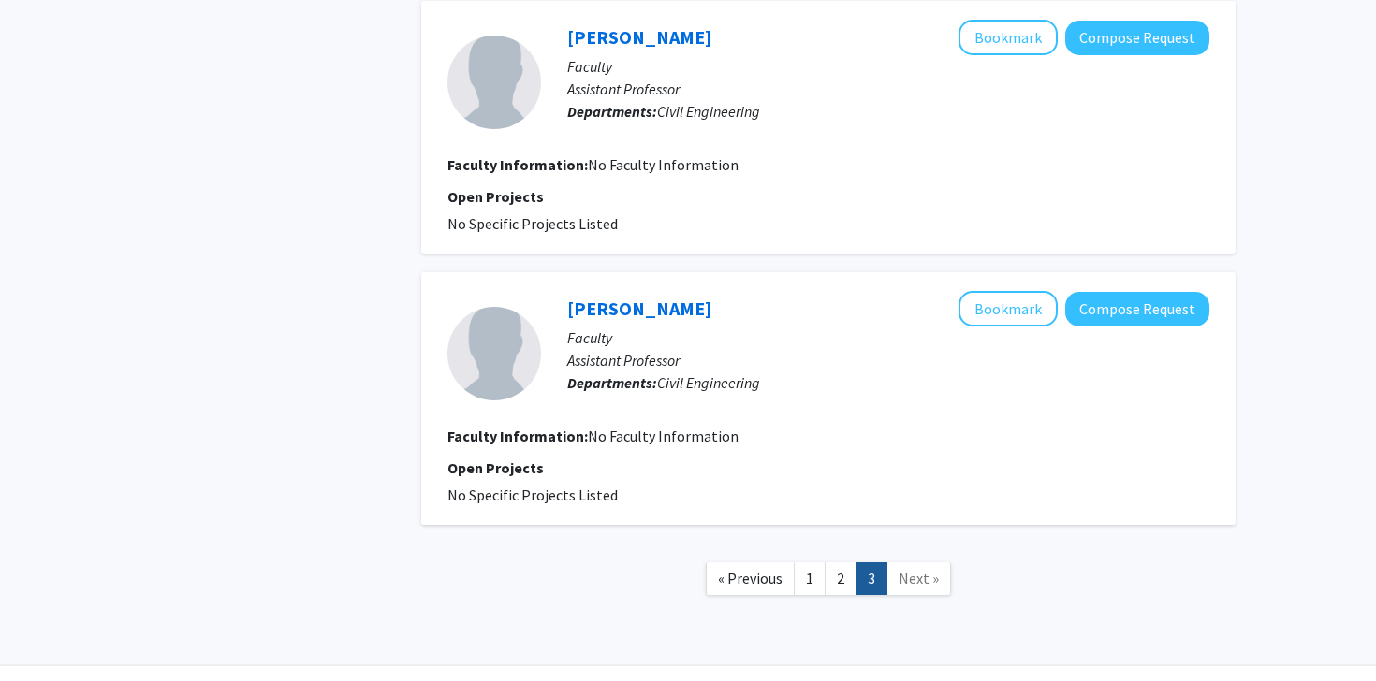
scroll to position [1167, 0]
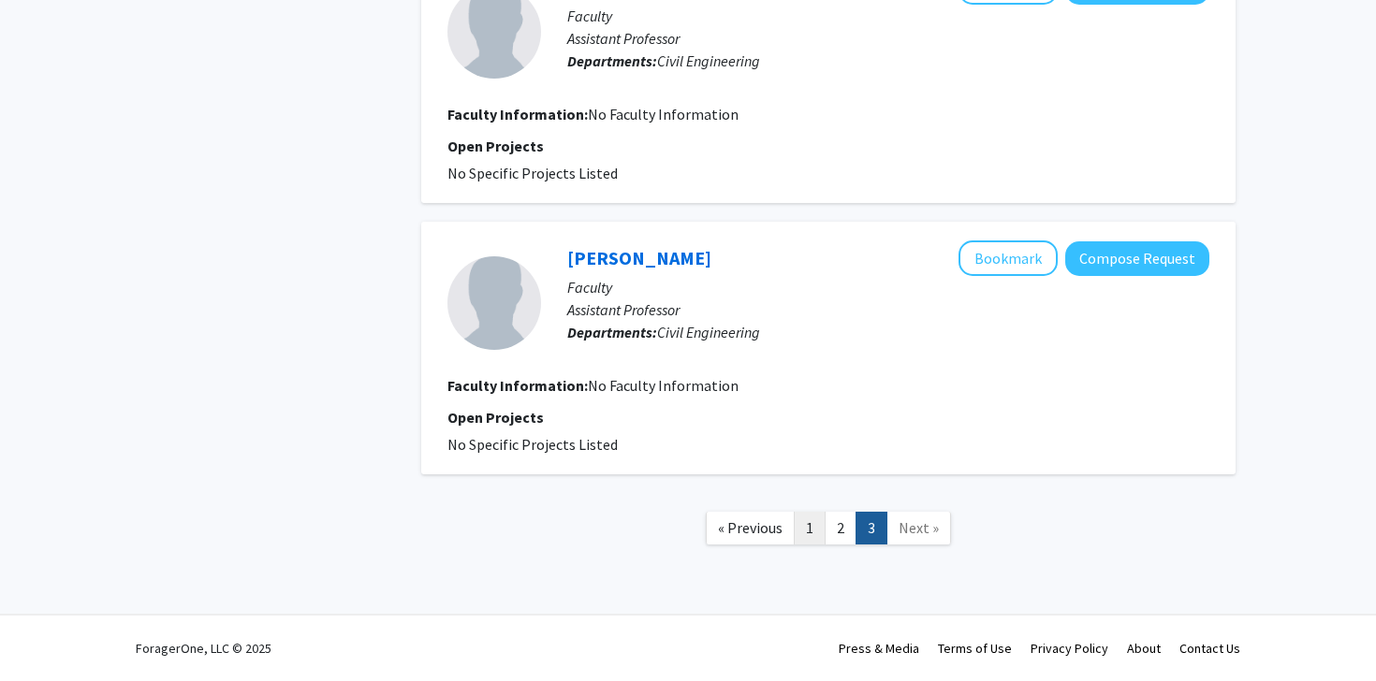
click at [810, 521] on link "1" at bounding box center [810, 528] width 32 height 33
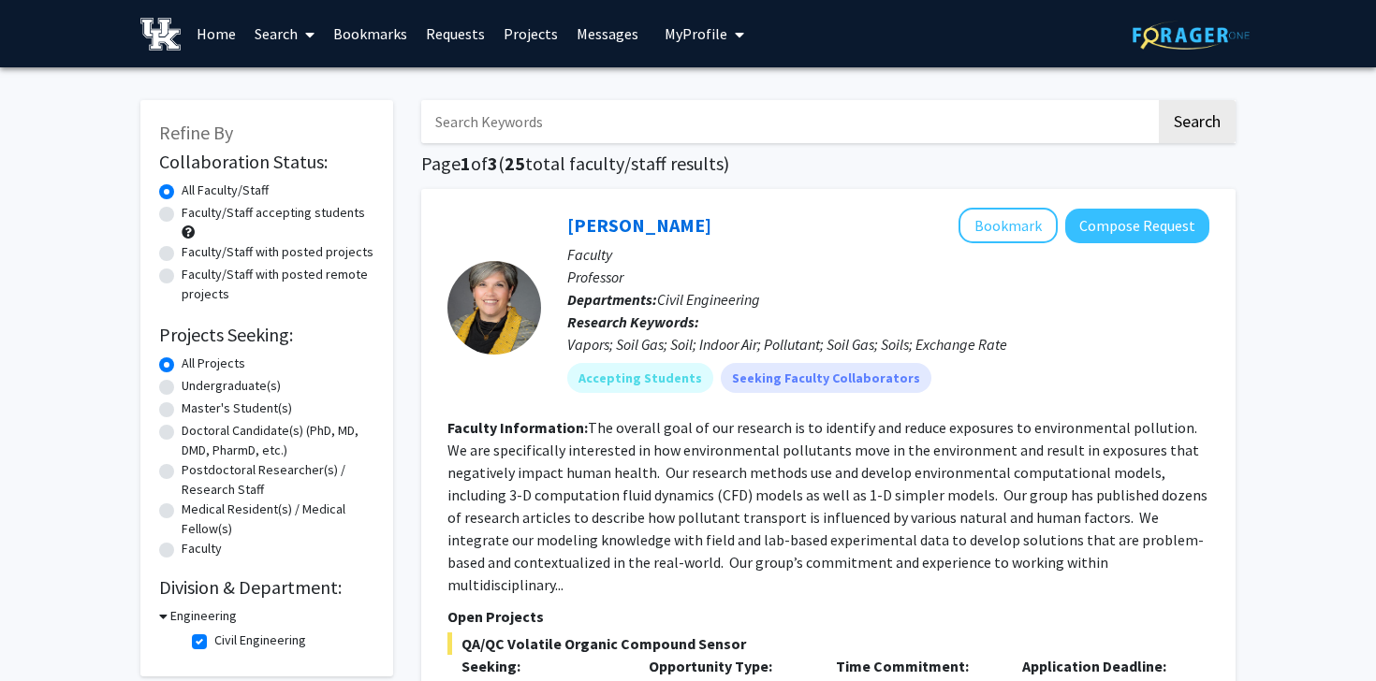
scroll to position [970, 0]
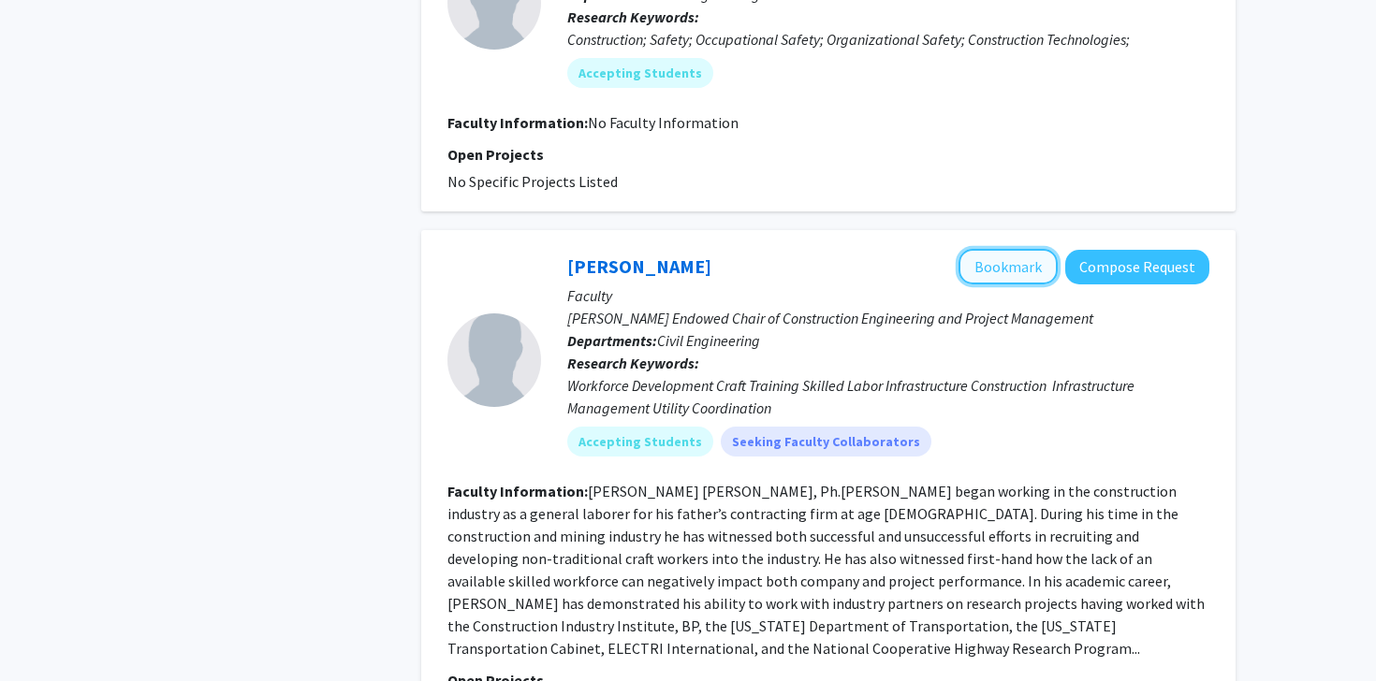
click at [987, 249] on button "Bookmark" at bounding box center [1007, 267] width 99 height 36
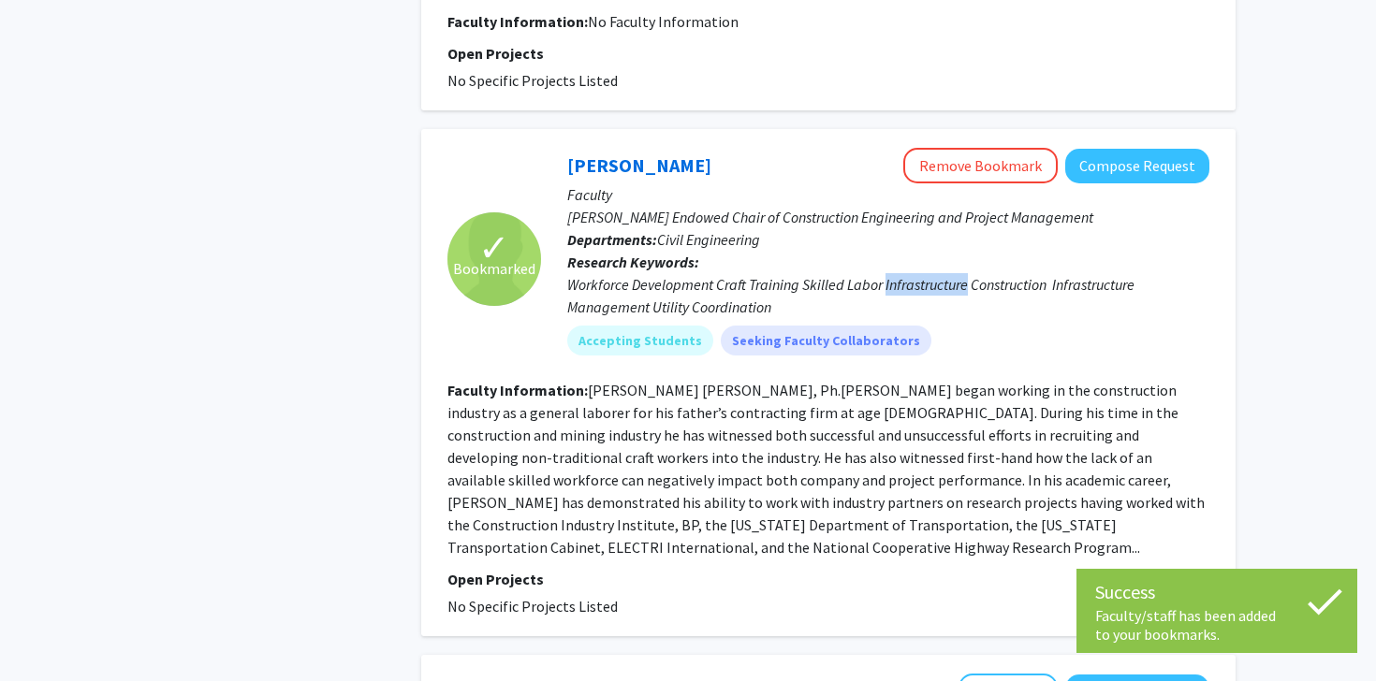
scroll to position [1073, 0]
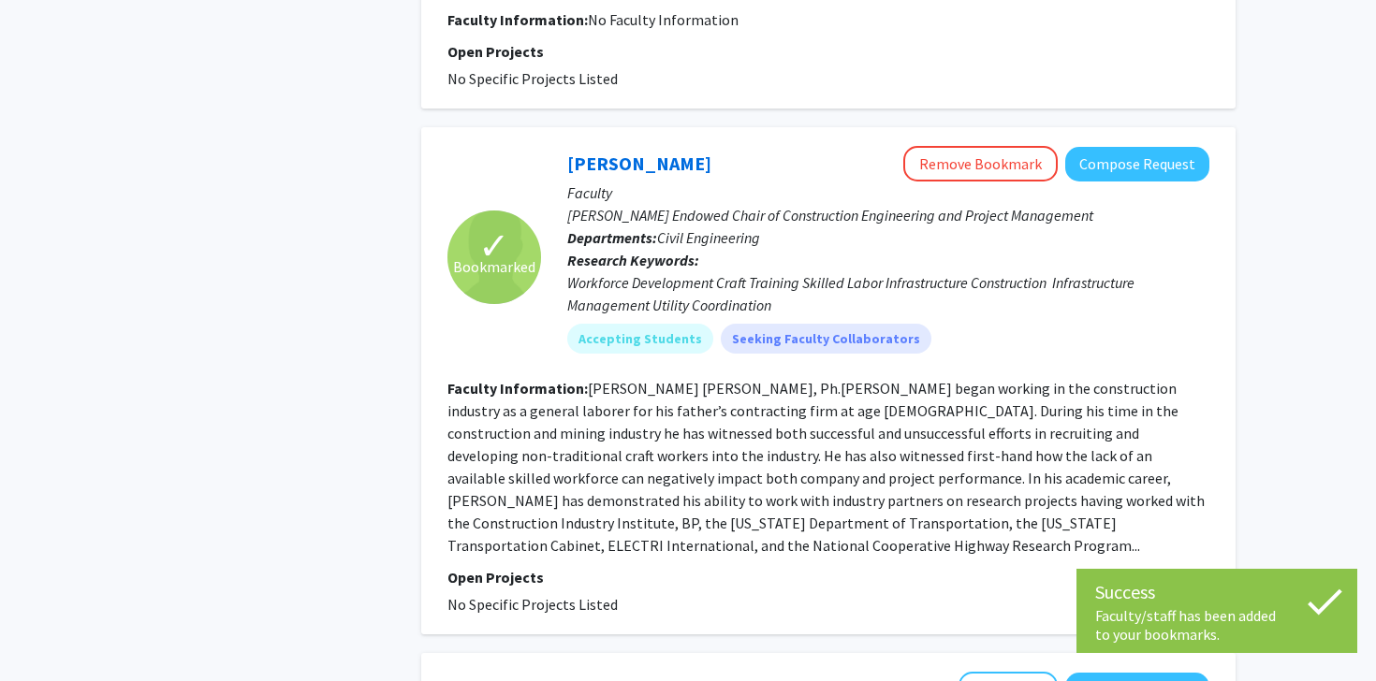
click at [1327, 588] on icon at bounding box center [1324, 601] width 47 height 47
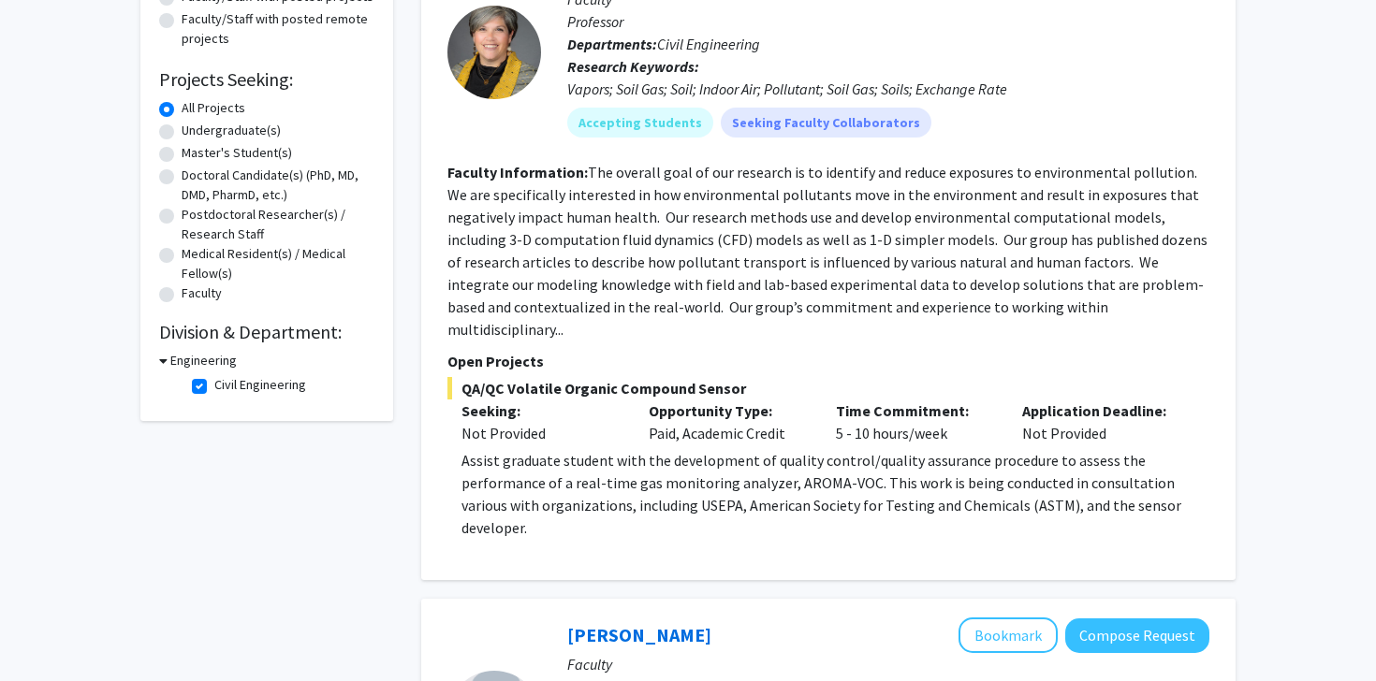
scroll to position [0, 0]
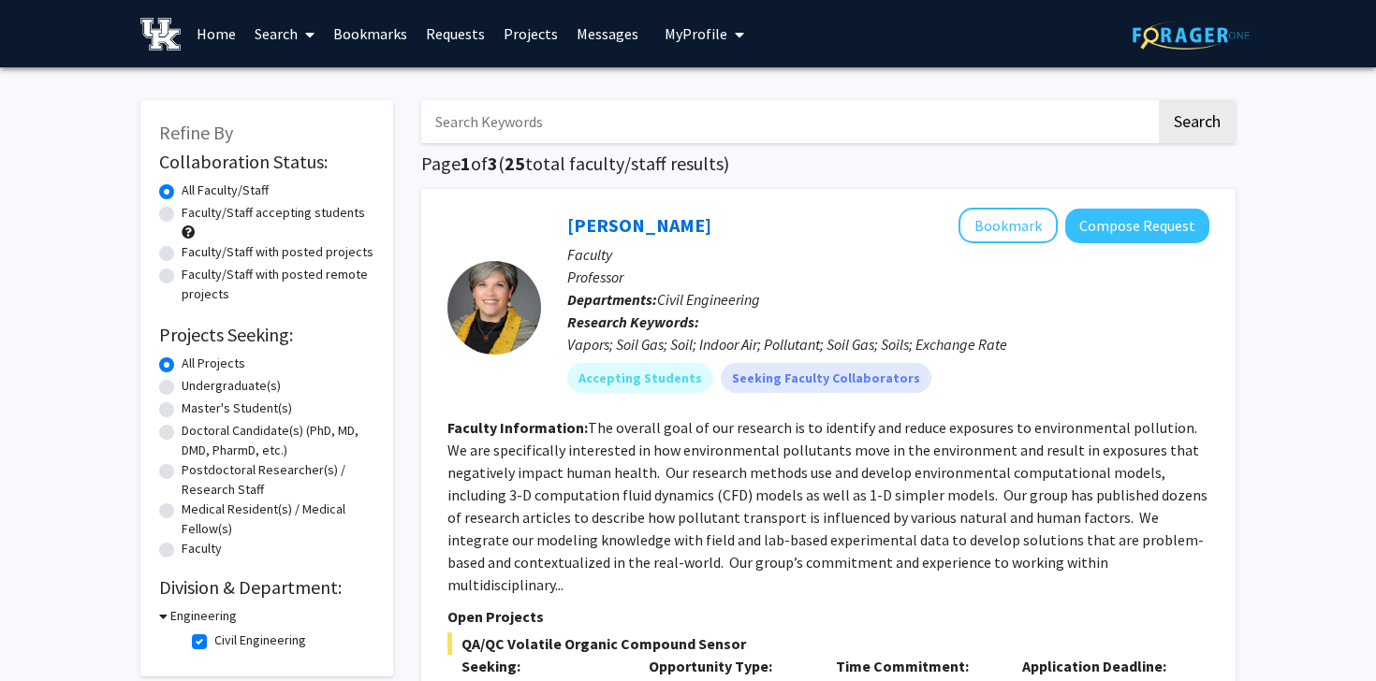
click at [357, 36] on link "Bookmarks" at bounding box center [370, 34] width 93 height 66
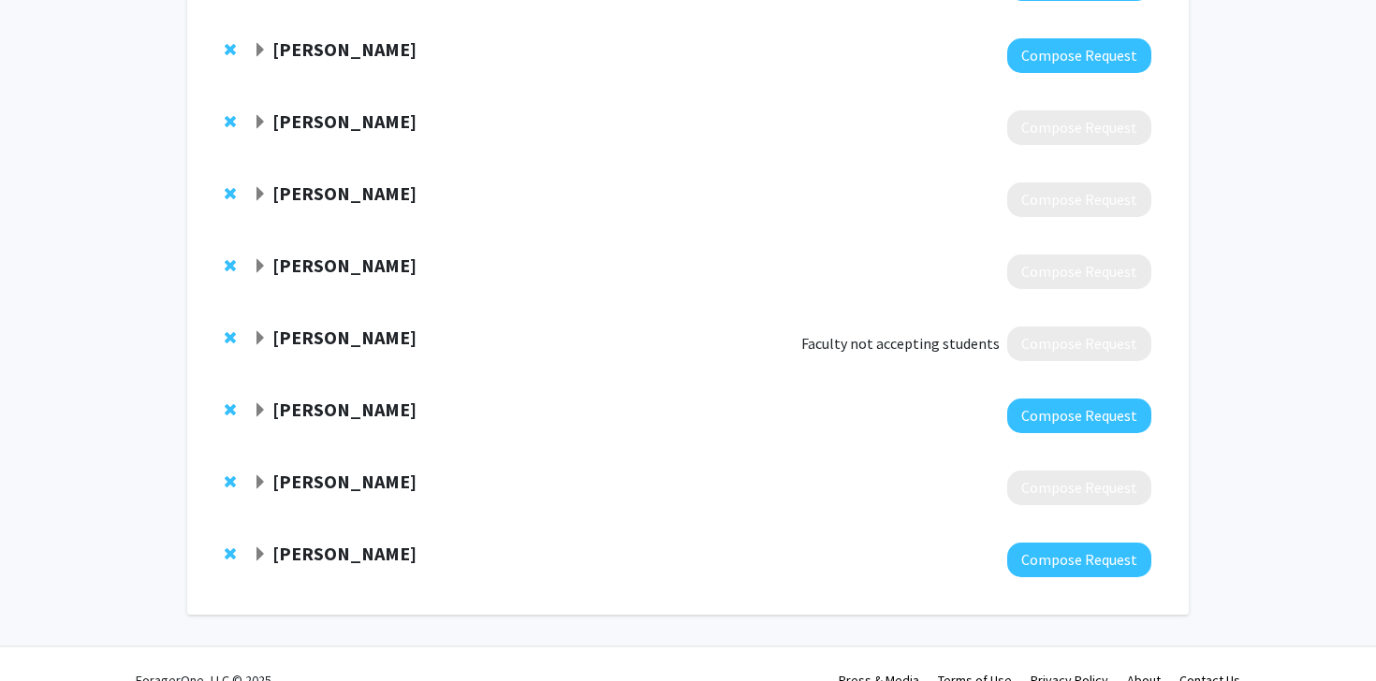
scroll to position [545, 0]
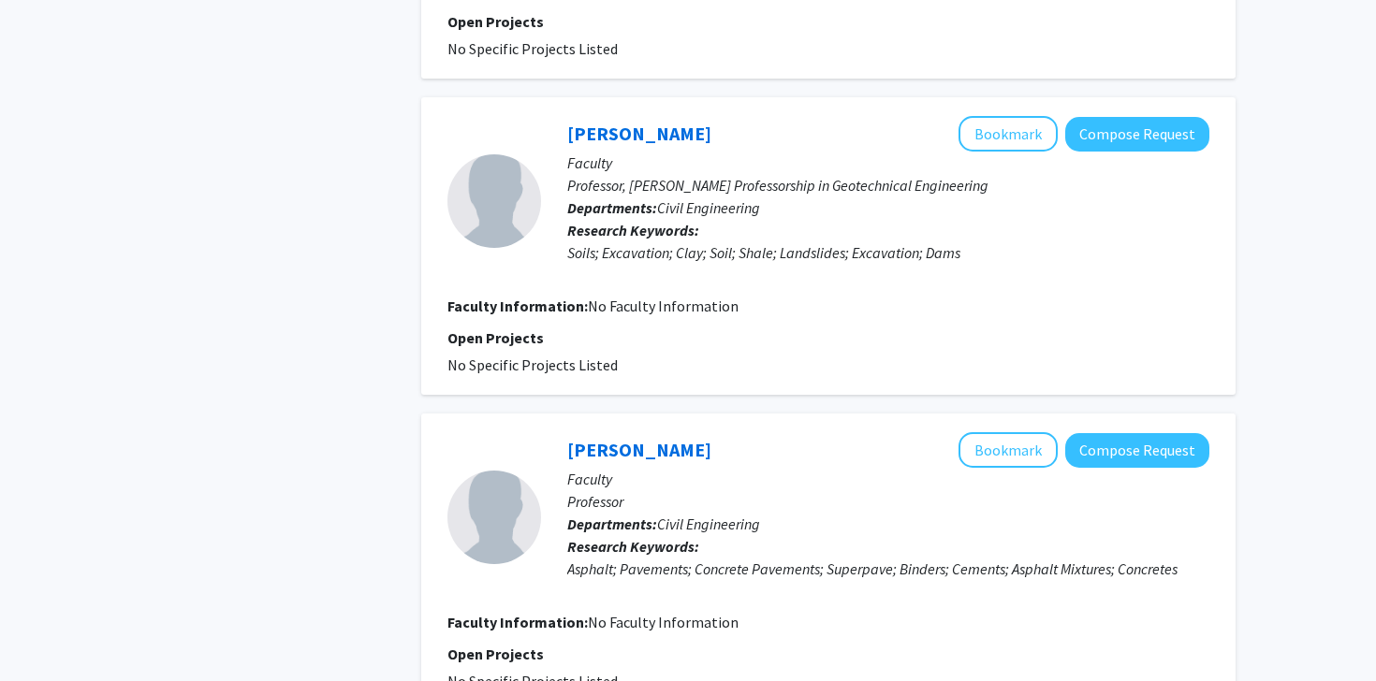
scroll to position [3640, 0]
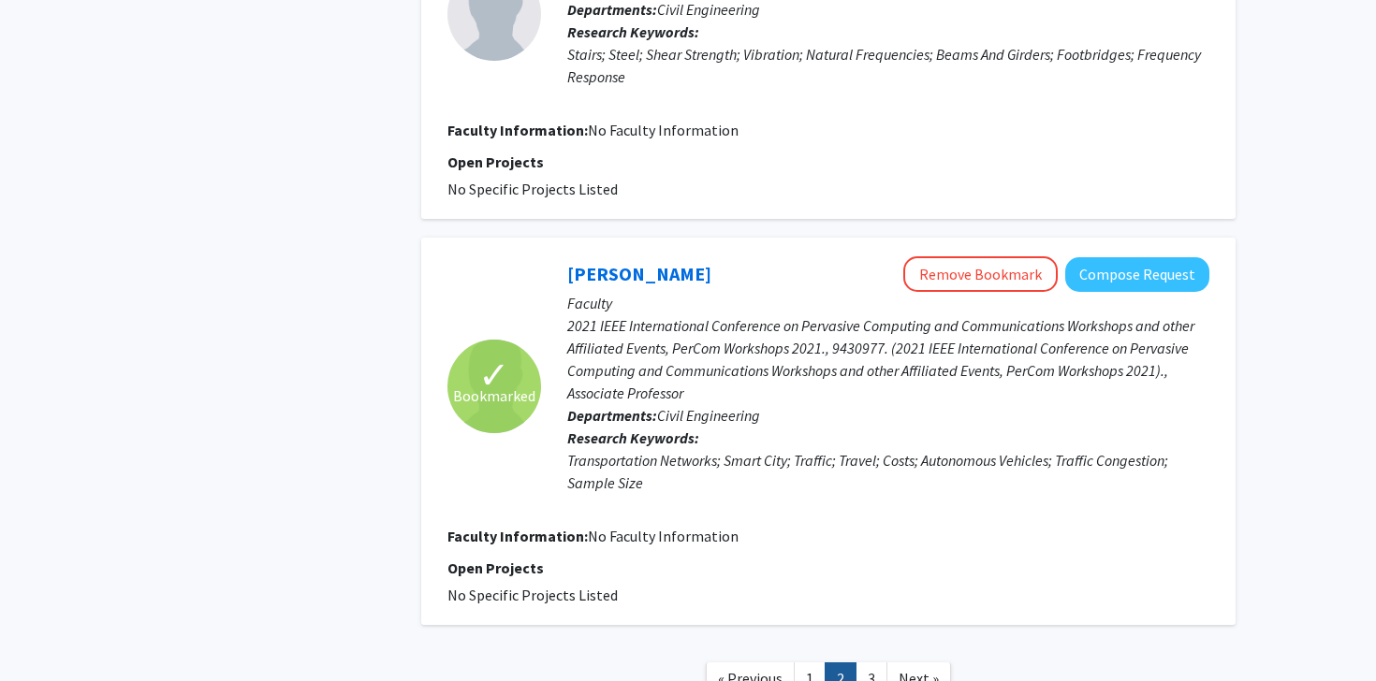
scroll to position [2954, 0]
click at [969, 257] on button "Remove Bookmark" at bounding box center [980, 275] width 154 height 36
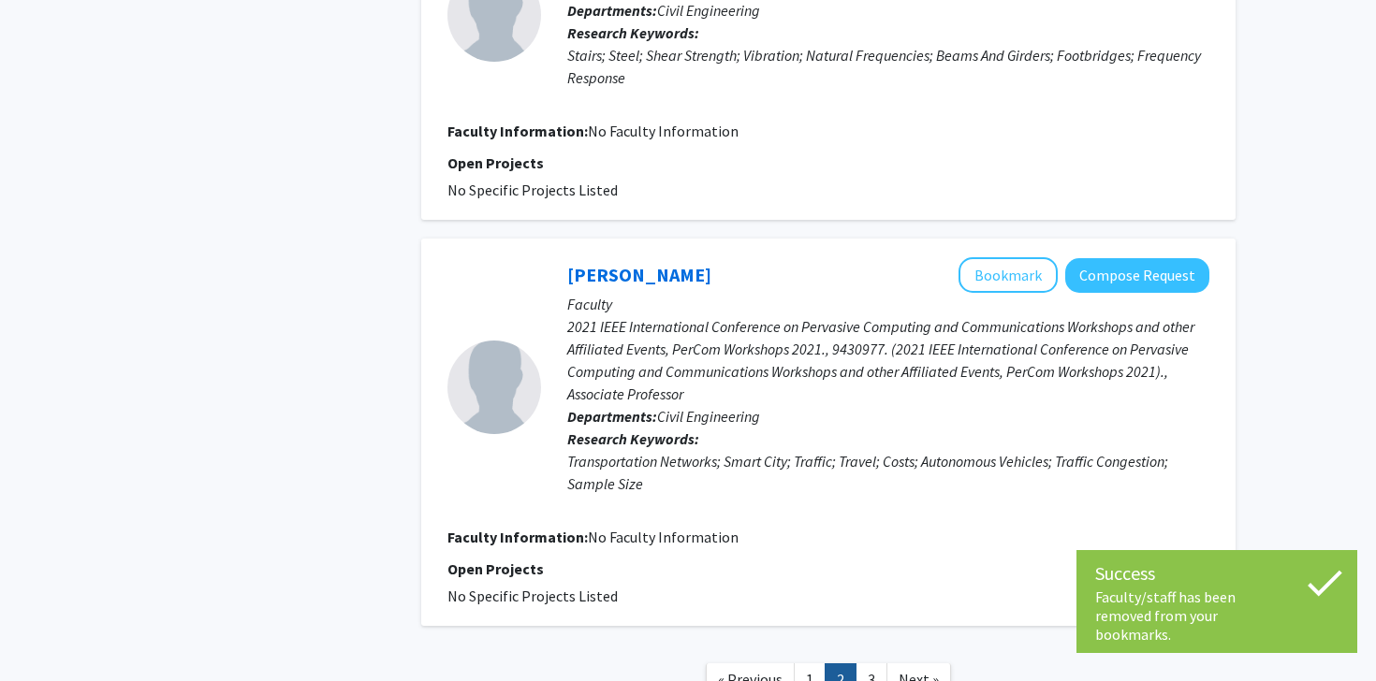
scroll to position [3083, 0]
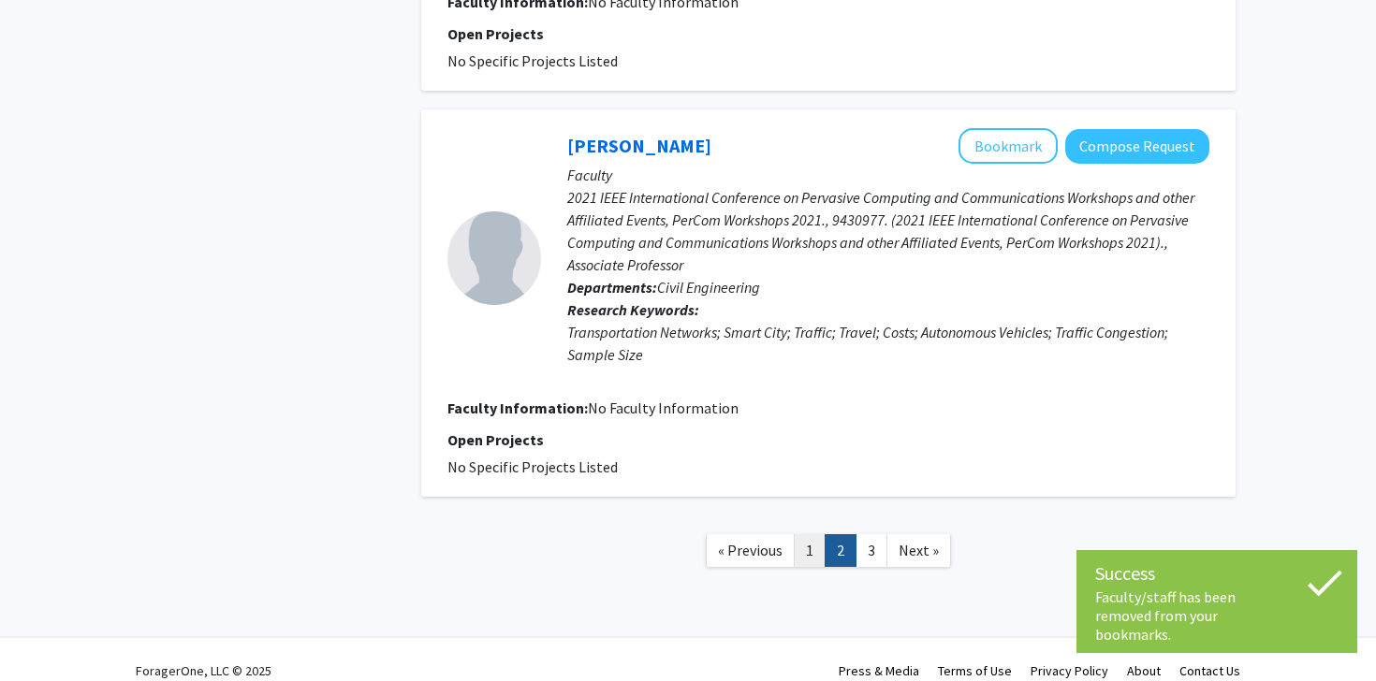
click at [808, 534] on link "1" at bounding box center [810, 550] width 32 height 33
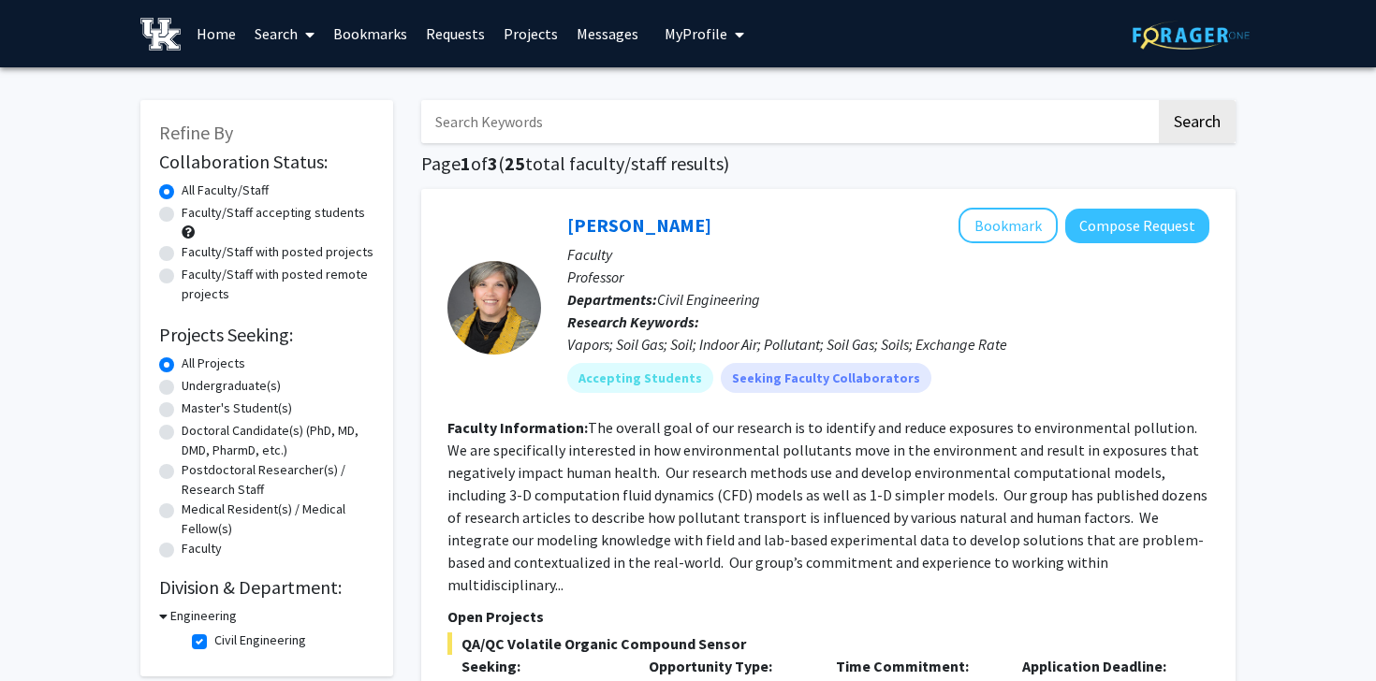
click at [768, 119] on input "Search Keywords" at bounding box center [788, 121] width 735 height 43
type input "smart infrastrucutre"
click at [1158, 100] on button "Search" at bounding box center [1196, 121] width 77 height 43
checkbox input "false"
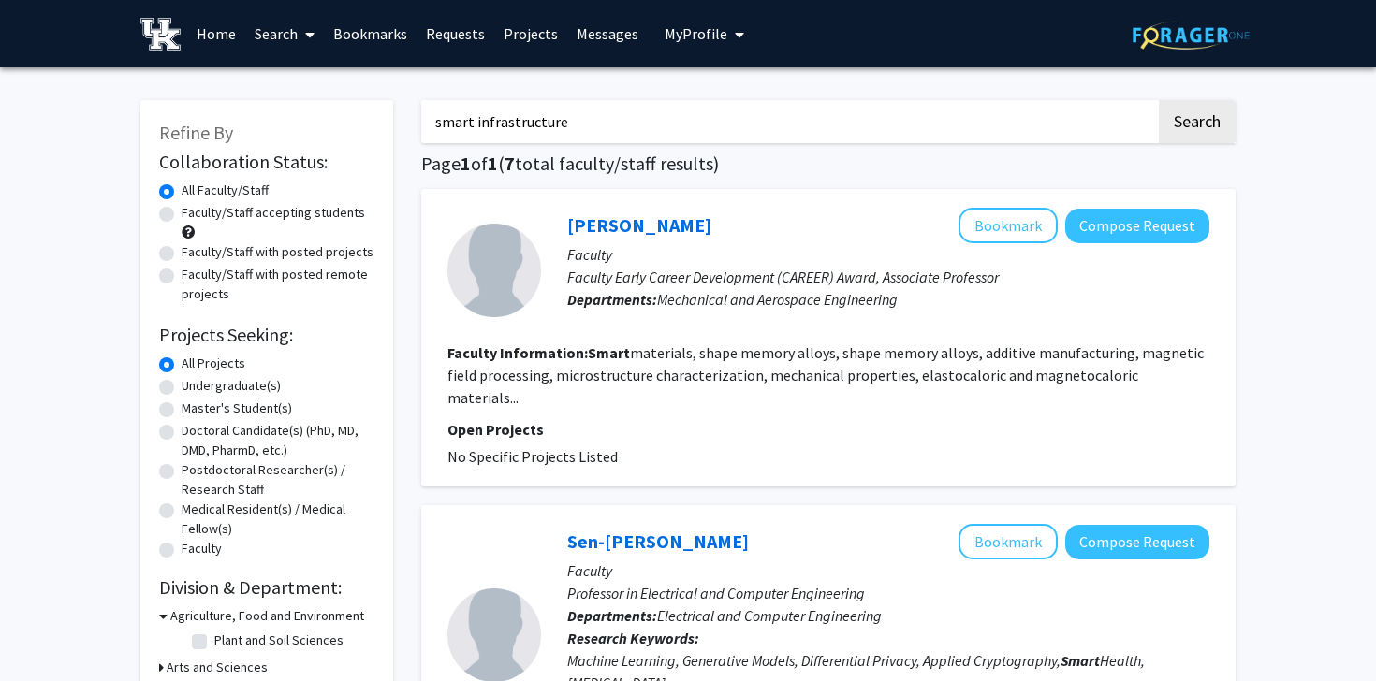
type input "smart infrastructure"
click at [1158, 100] on button "Search" at bounding box center [1196, 121] width 77 height 43
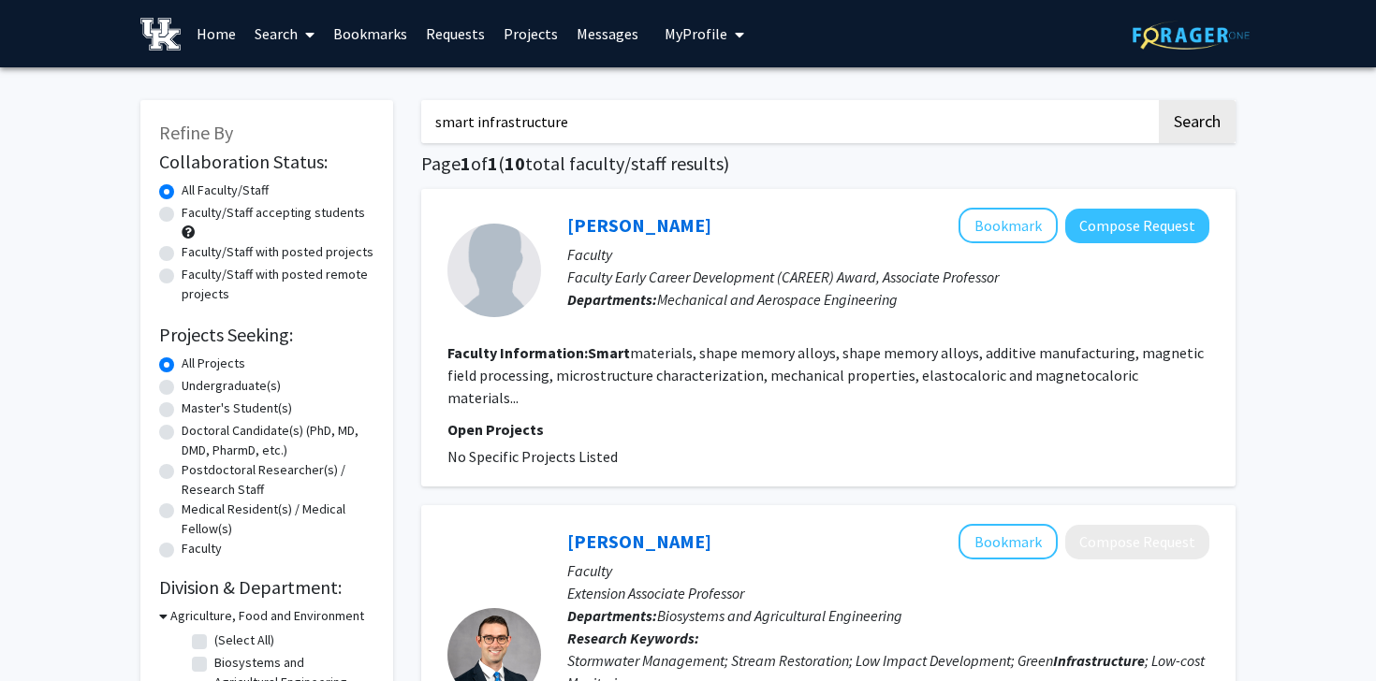
click at [363, 29] on link "Bookmarks" at bounding box center [370, 34] width 93 height 66
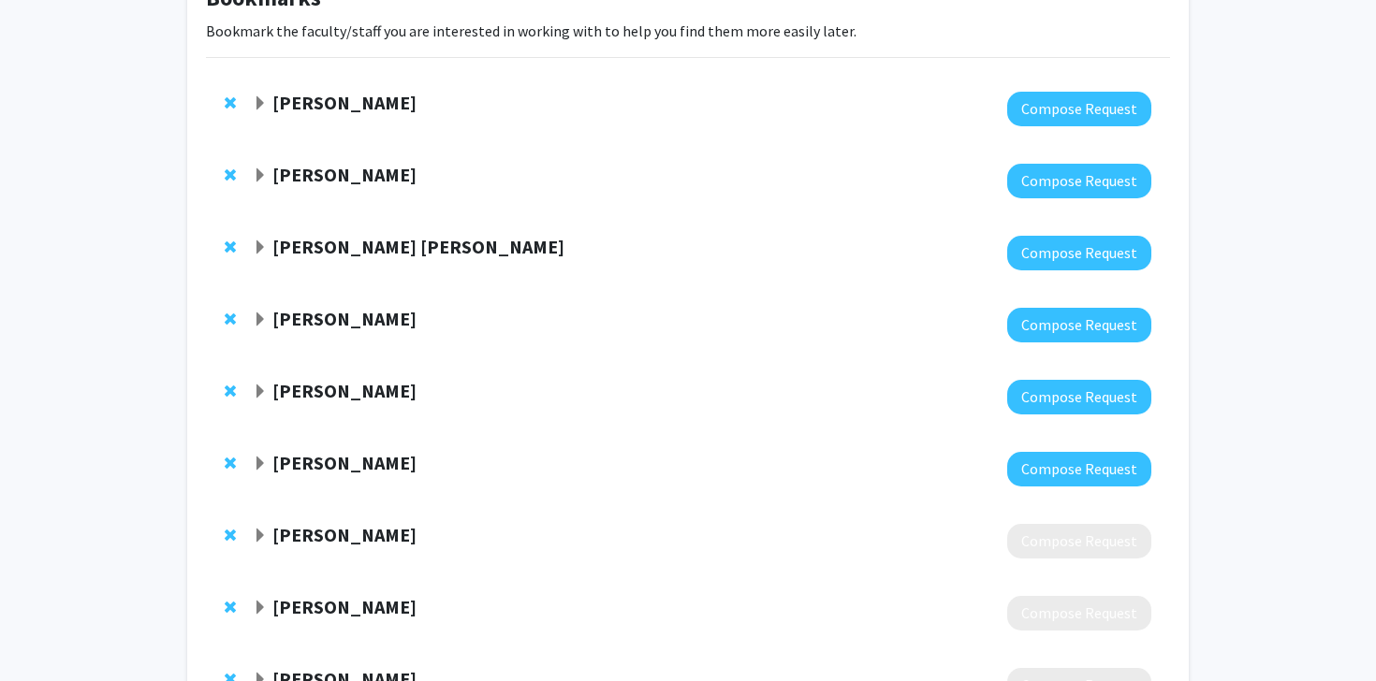
scroll to position [507, 0]
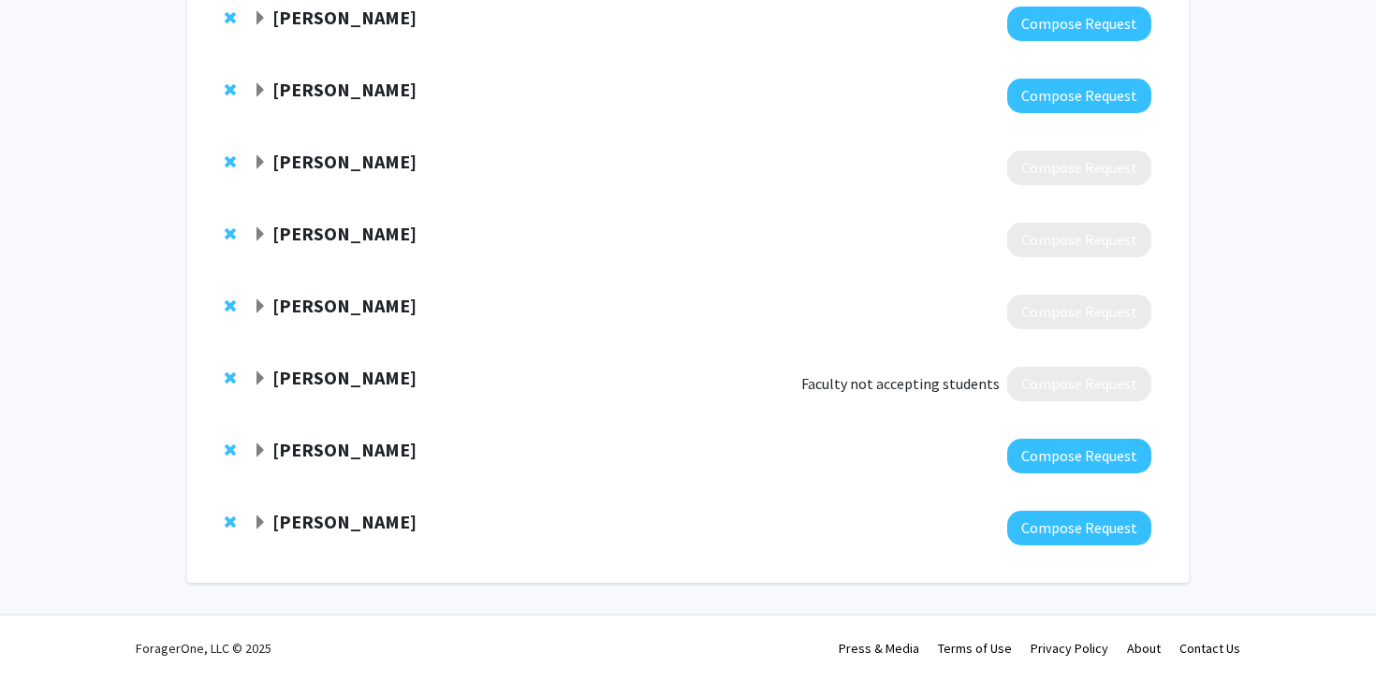
click at [341, 522] on strong "[PERSON_NAME]" at bounding box center [344, 521] width 144 height 23
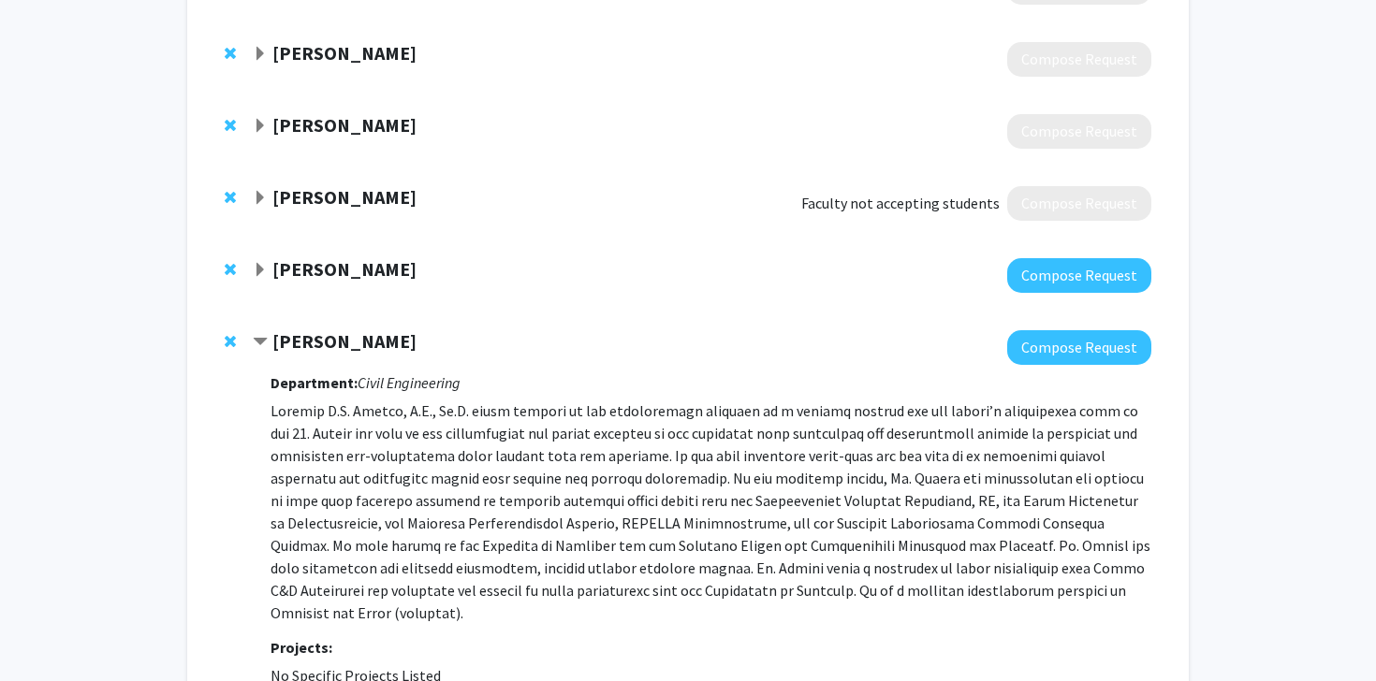
scroll to position [841, 0]
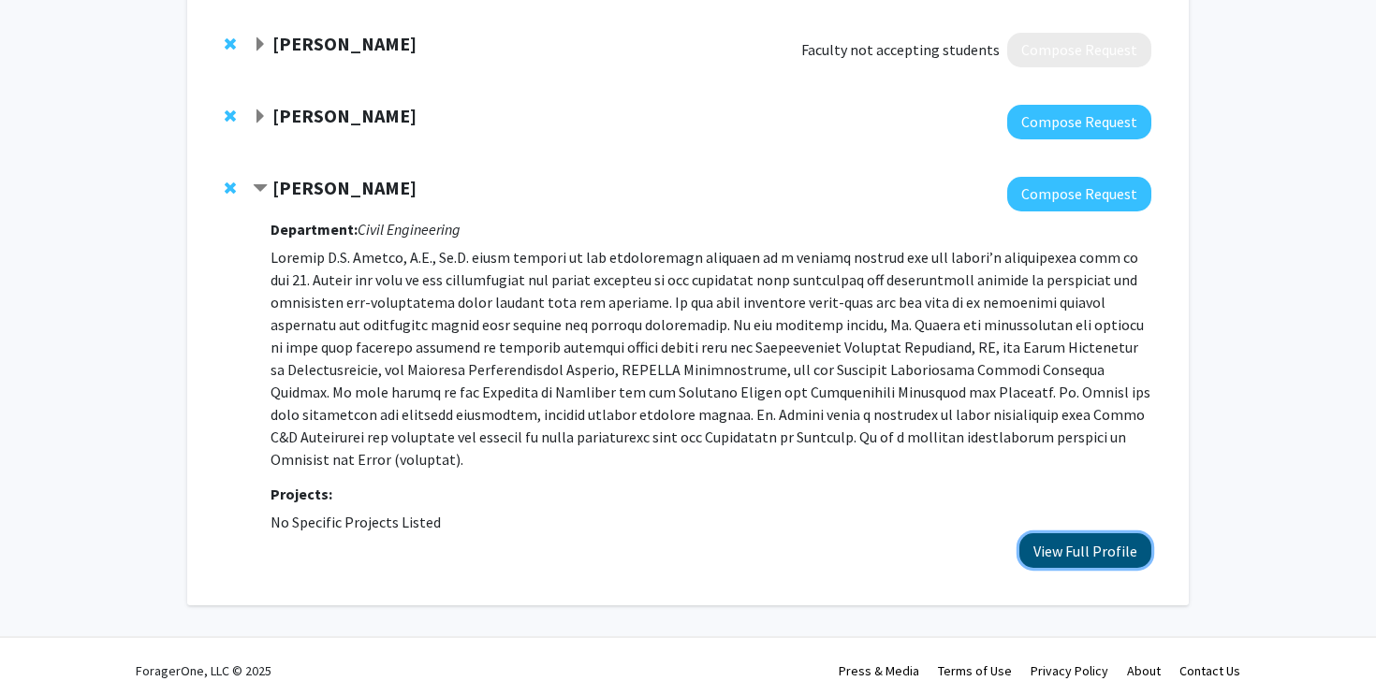
click at [1062, 535] on button "View Full Profile" at bounding box center [1085, 550] width 132 height 35
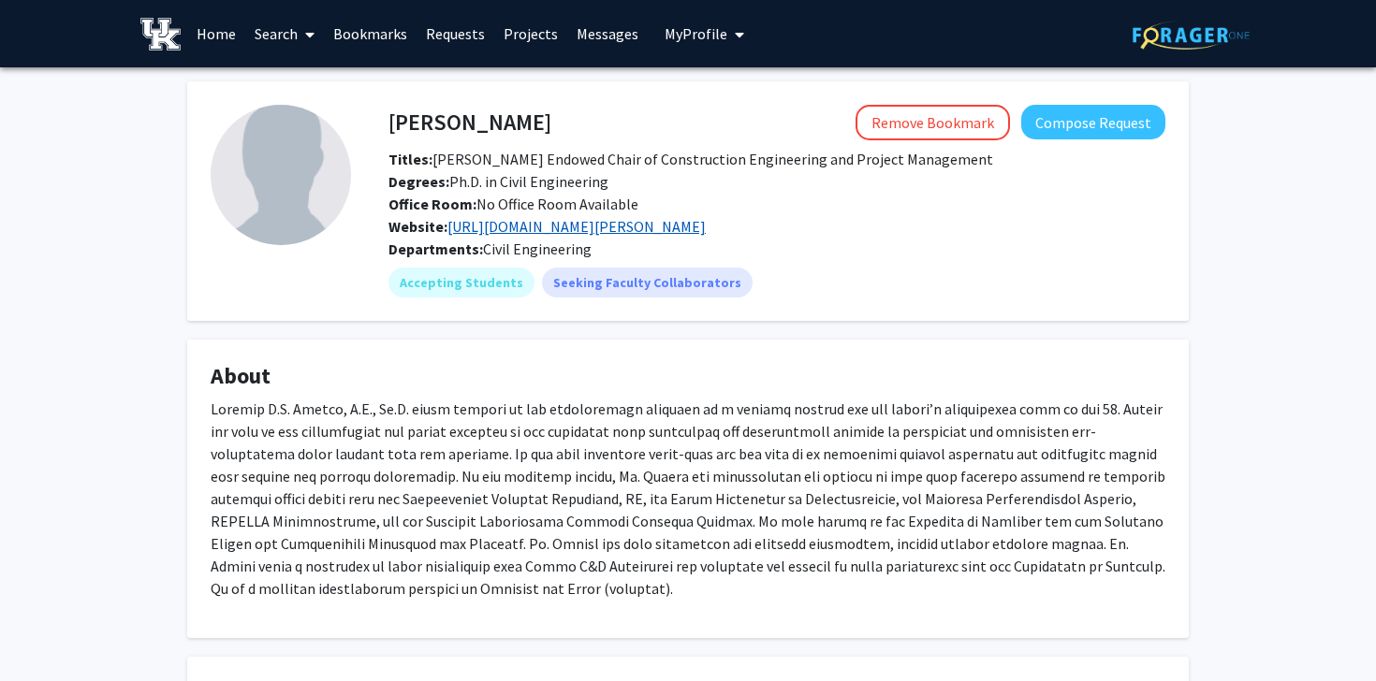
click at [706, 231] on link "[URL][DOMAIN_NAME][PERSON_NAME]" at bounding box center [576, 226] width 258 height 19
